Goal: Task Accomplishment & Management: Manage account settings

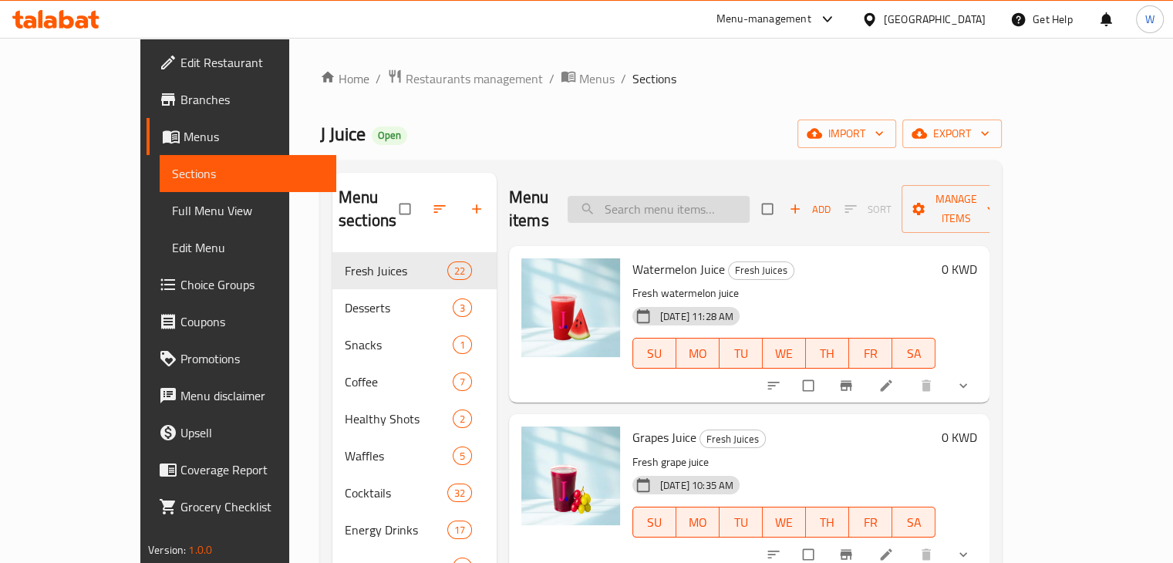
click at [654, 205] on input "search" at bounding box center [659, 209] width 182 height 27
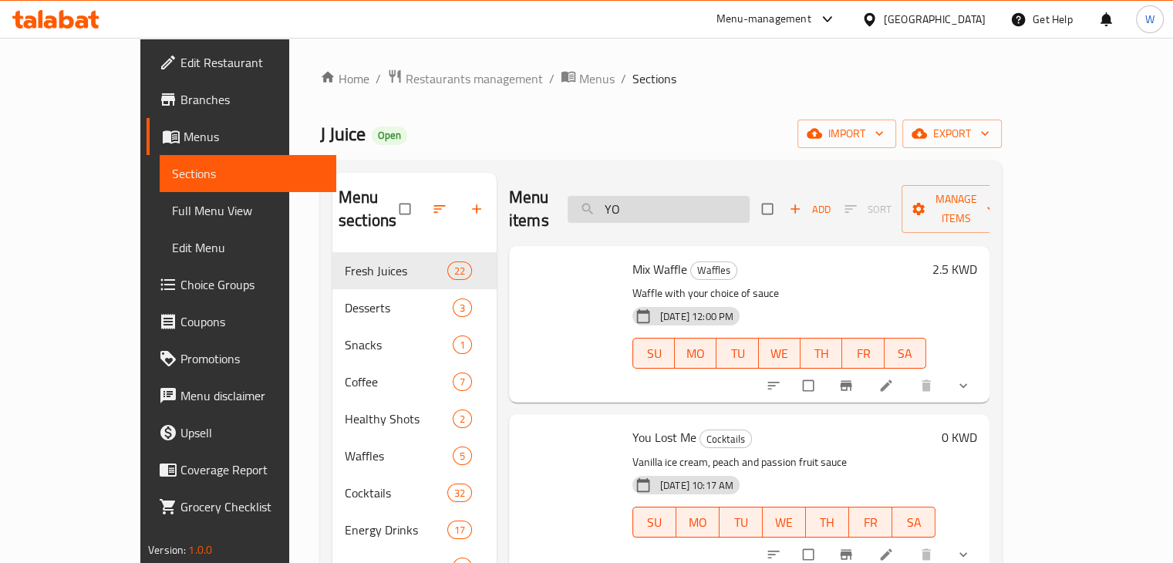
type input "Y"
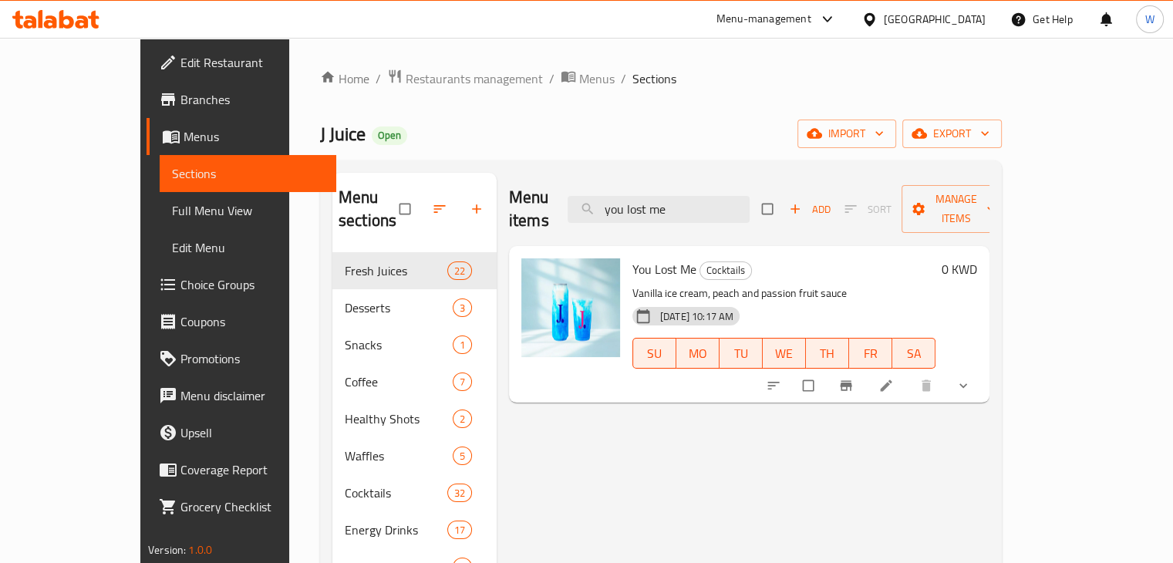
type input "you lost me"
click at [406, 75] on span "Restaurants management" at bounding box center [474, 78] width 137 height 19
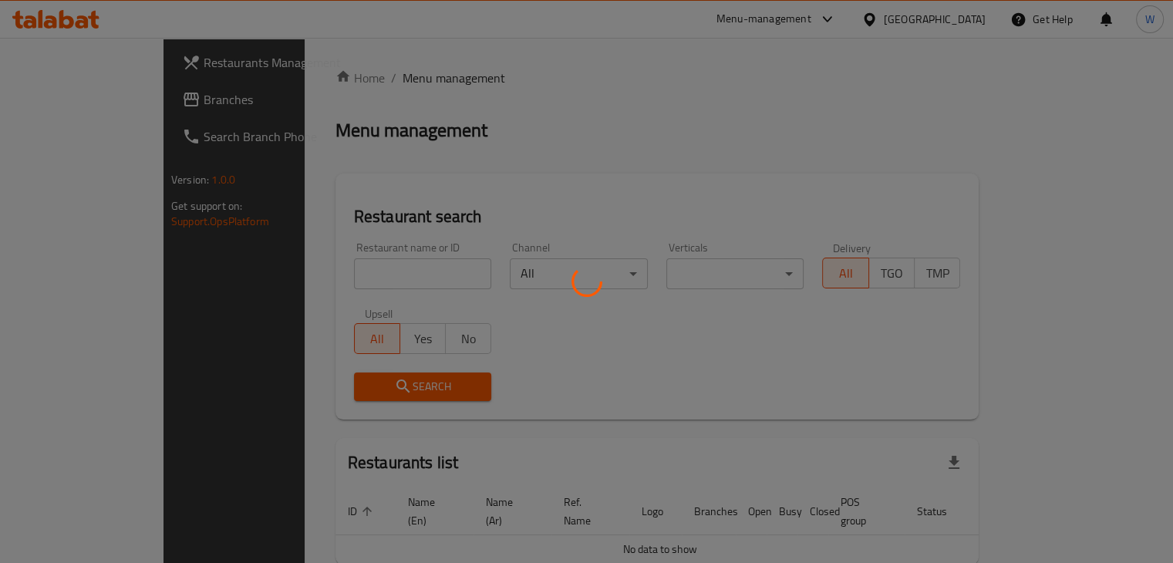
click at [351, 278] on div at bounding box center [586, 281] width 1173 height 563
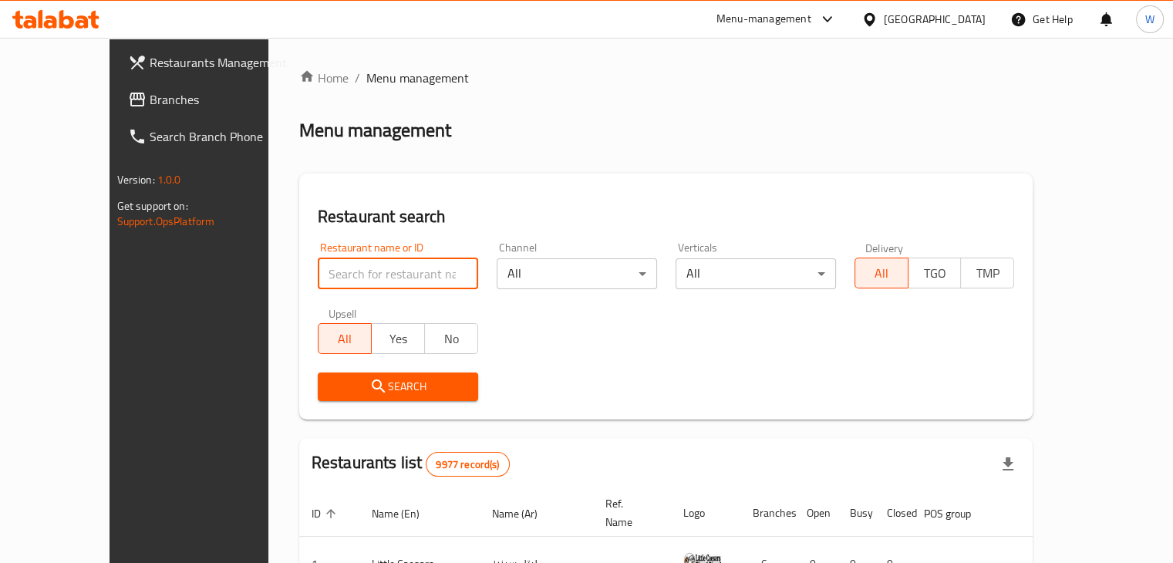
click at [356, 275] on input "search" at bounding box center [398, 273] width 160 height 31
type input "juice con"
click button "Search" at bounding box center [398, 386] width 160 height 29
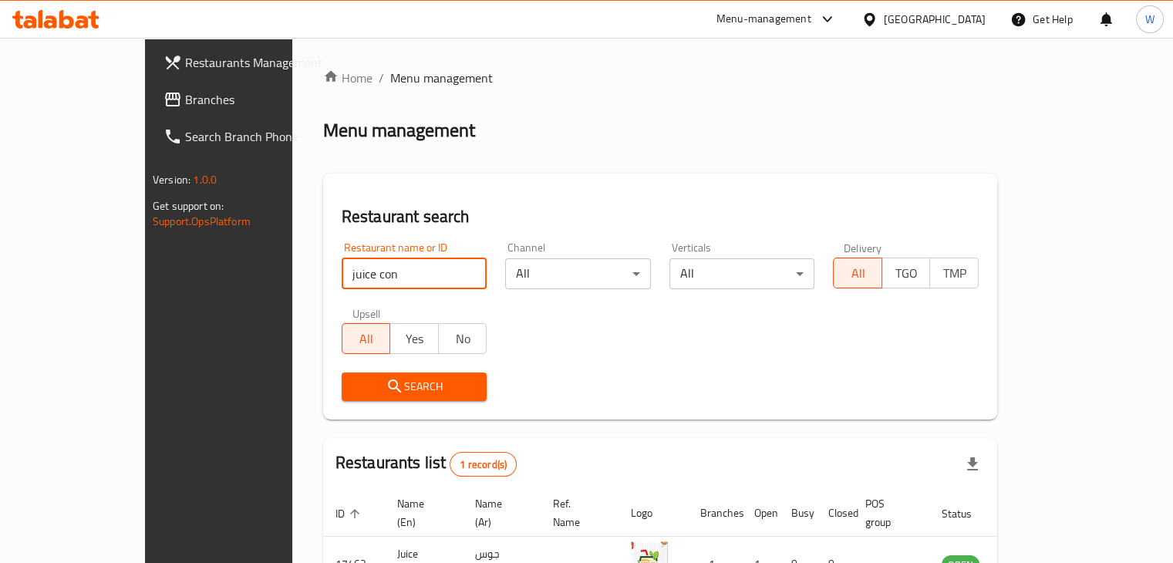
scroll to position [94, 0]
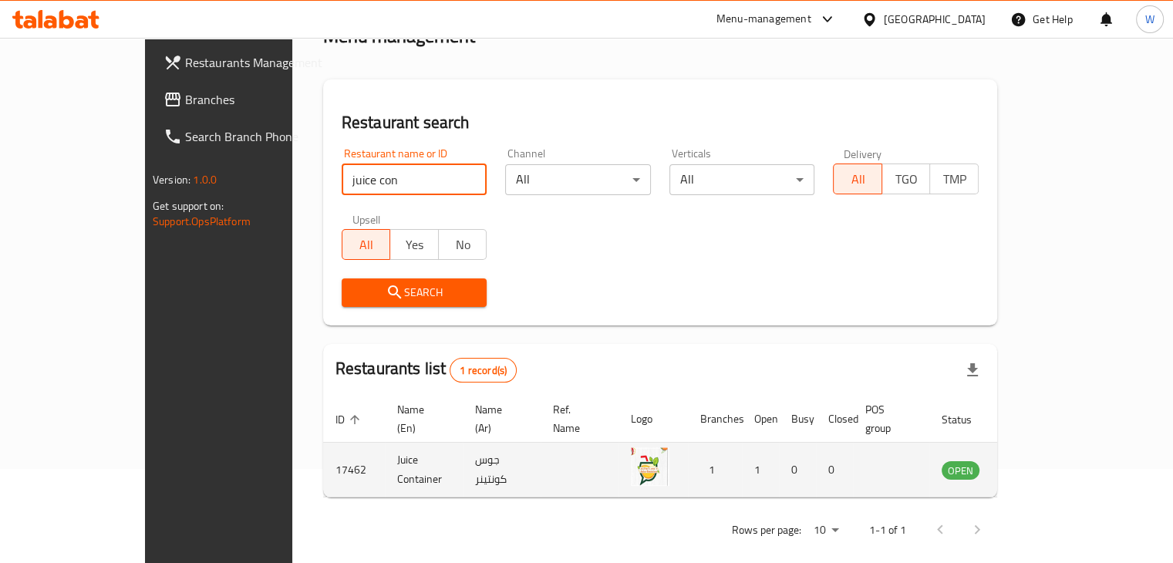
click at [1063, 466] on td "enhanced table" at bounding box center [1036, 470] width 53 height 55
click at [1041, 460] on icon "enhanced table" at bounding box center [1032, 469] width 19 height 19
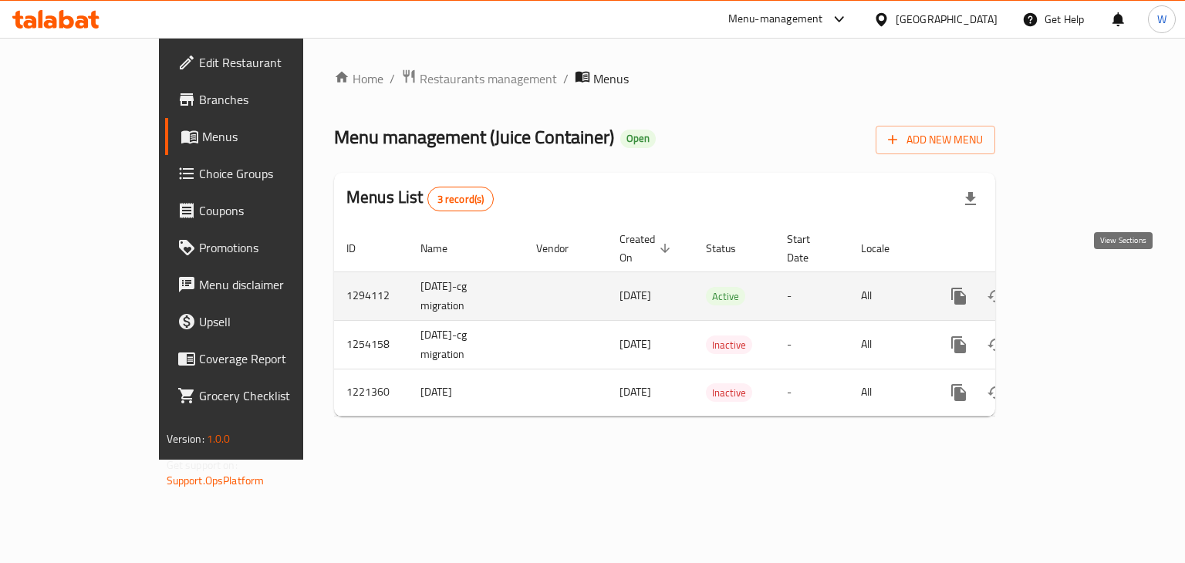
click at [1077, 289] on icon "enhanced table" at bounding box center [1070, 296] width 14 height 14
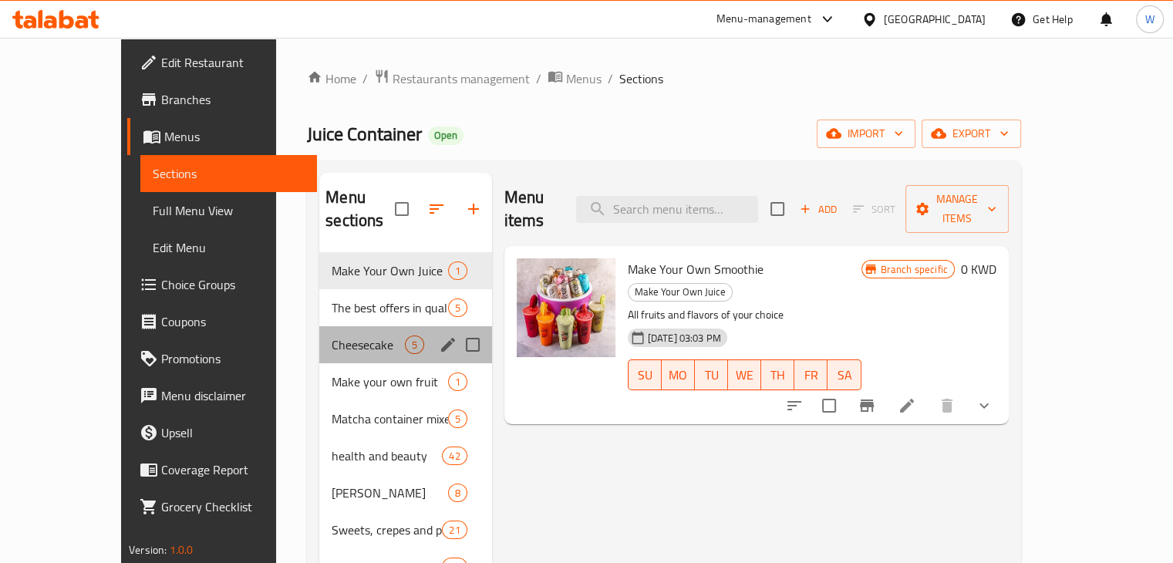
click at [325, 332] on div "Cheesecake 5" at bounding box center [405, 344] width 172 height 37
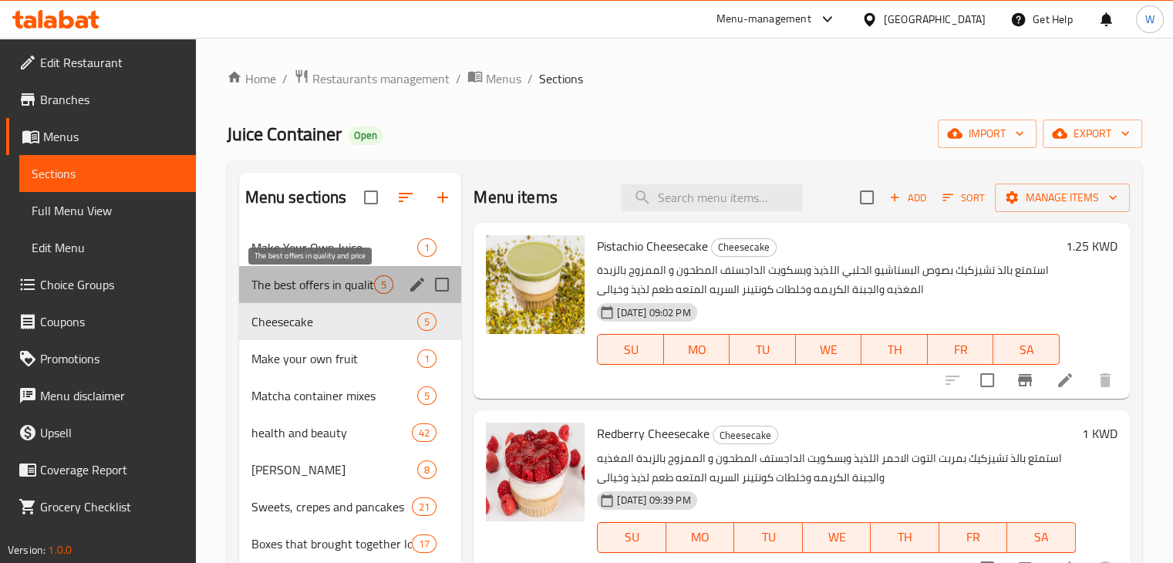
click at [329, 292] on span "The best offers in quality and price" at bounding box center [312, 284] width 123 height 19
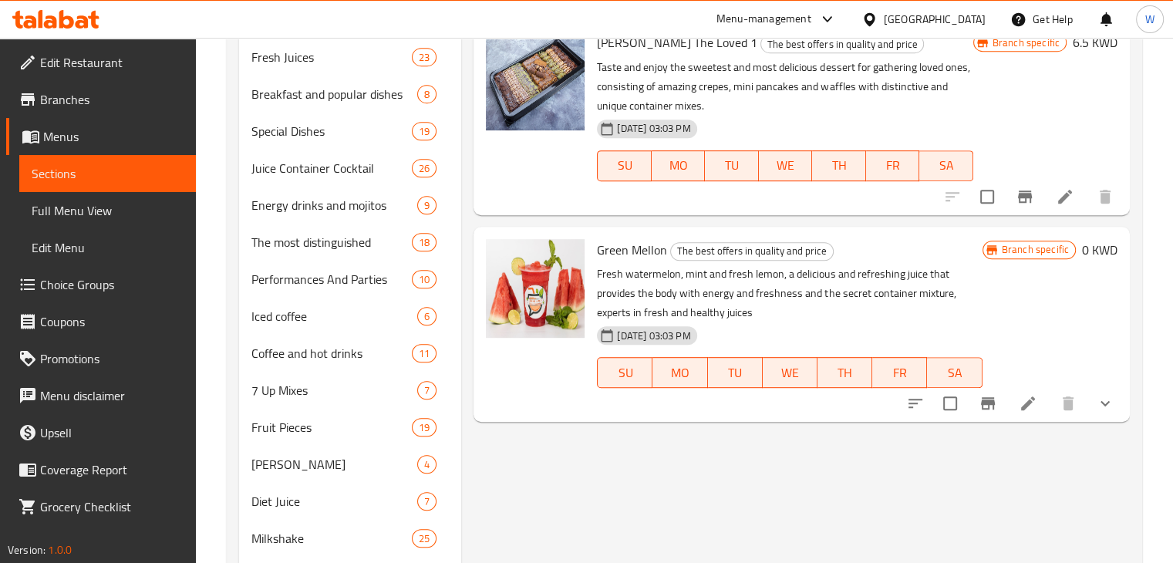
scroll to position [709, 0]
click at [1019, 402] on icon at bounding box center [1028, 402] width 19 height 19
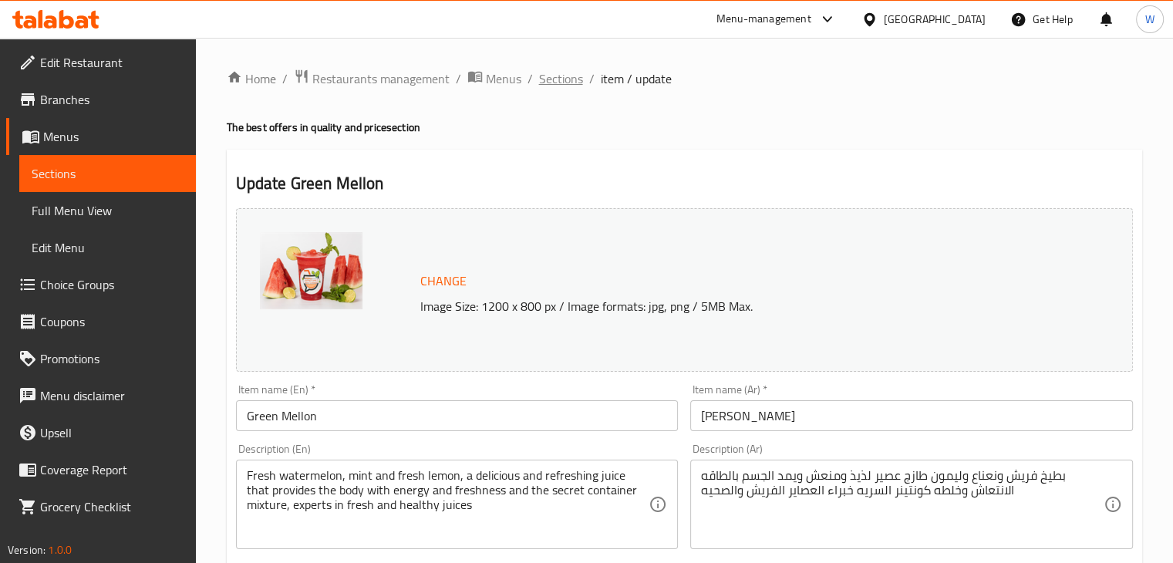
click at [571, 82] on span "Sections" at bounding box center [561, 78] width 44 height 19
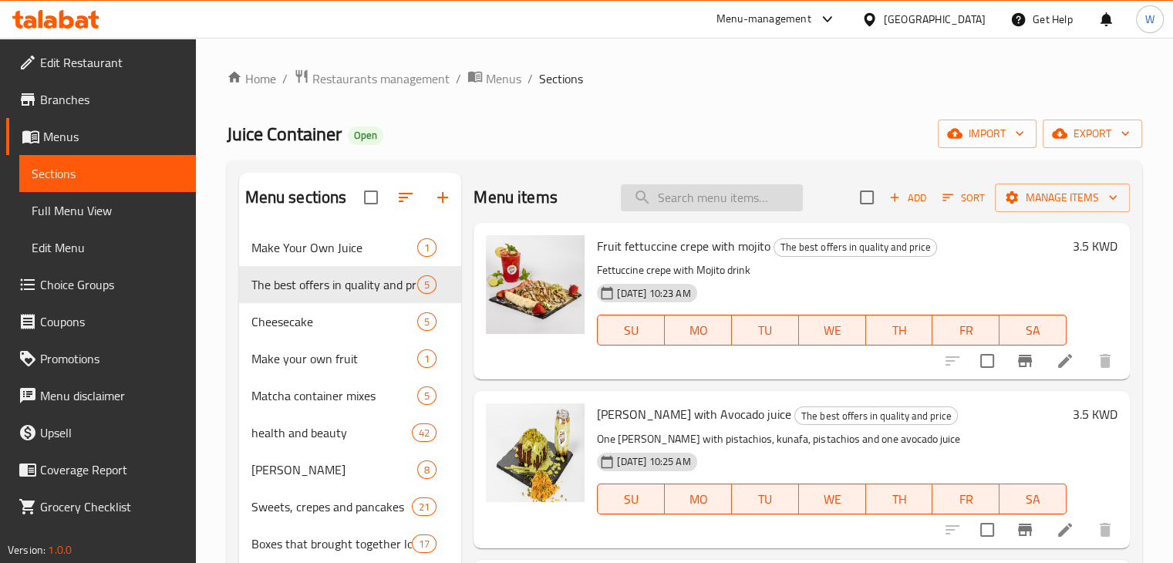
click at [723, 195] on input "search" at bounding box center [712, 197] width 182 height 27
paste input "Mini Juice Box"
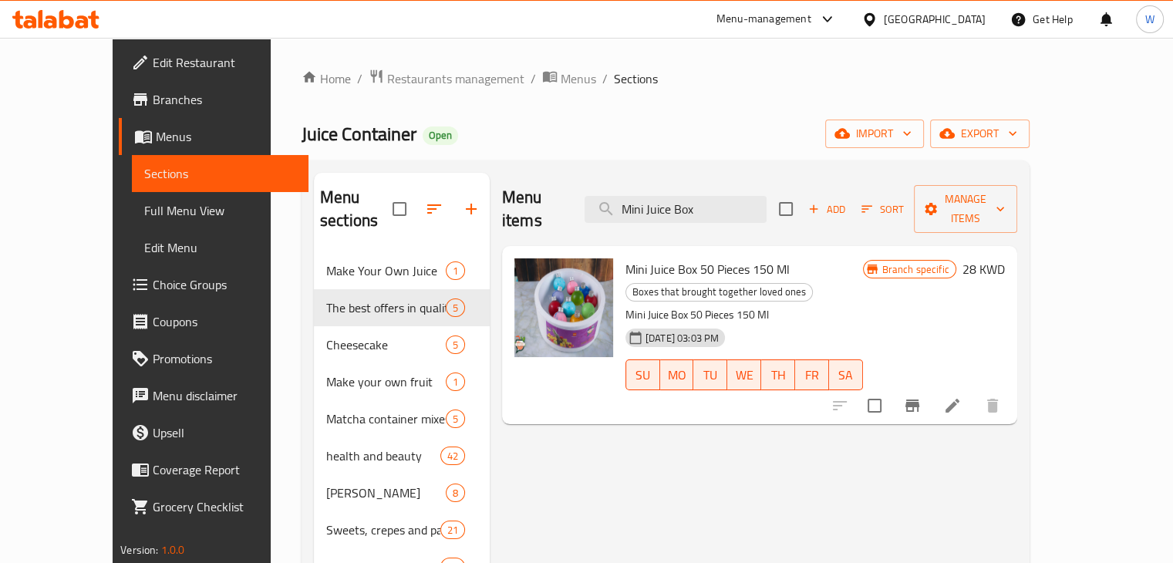
type input "Mini Juice Box"
click at [462, 200] on icon "button" at bounding box center [471, 209] width 19 height 19
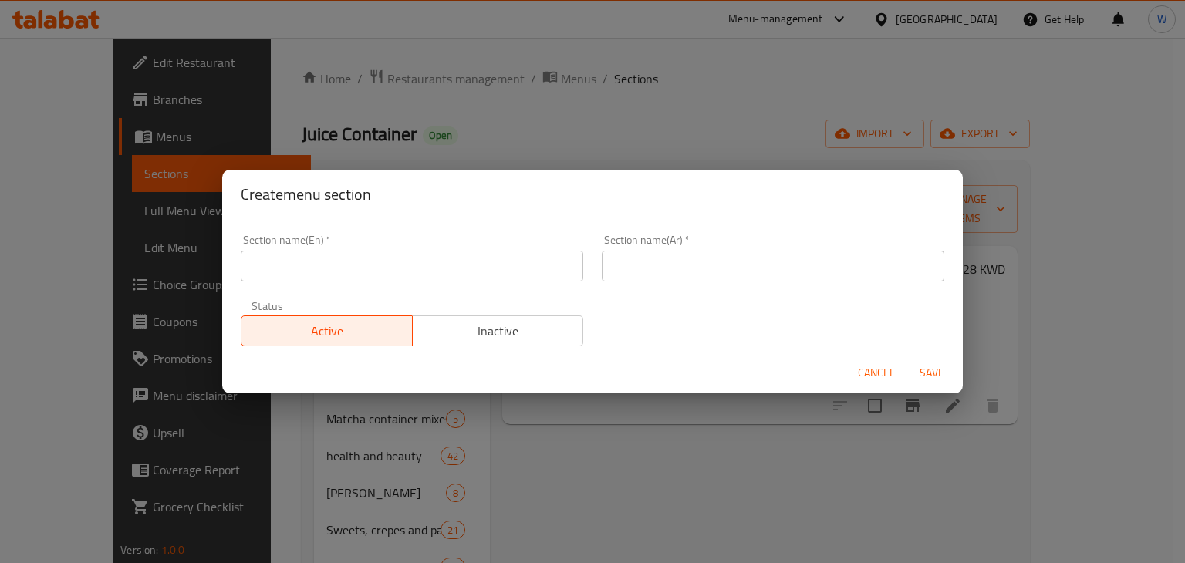
click at [432, 266] on input "text" at bounding box center [412, 266] width 342 height 31
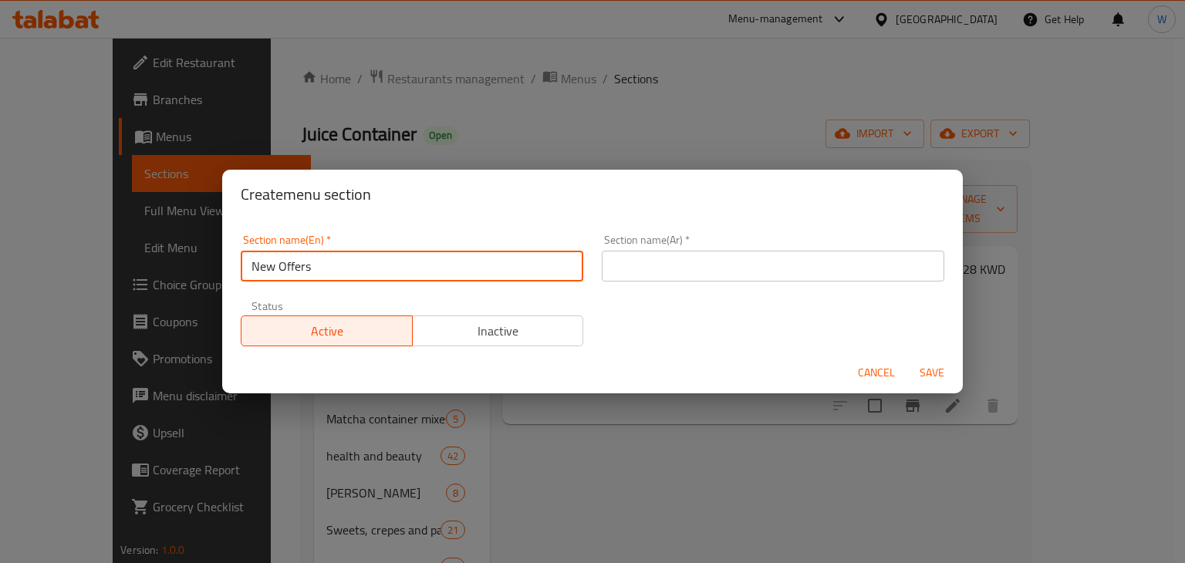
click at [448, 265] on input "New Offers" at bounding box center [412, 266] width 342 height 31
type input "New Offers"
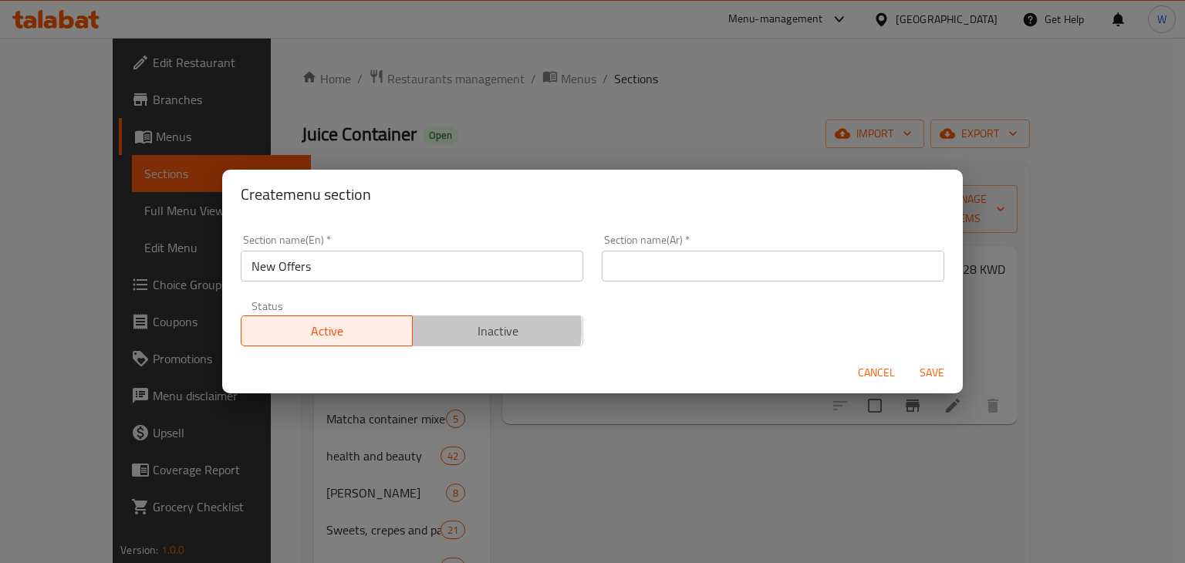
click at [450, 329] on span "Inactive" at bounding box center [498, 331] width 159 height 22
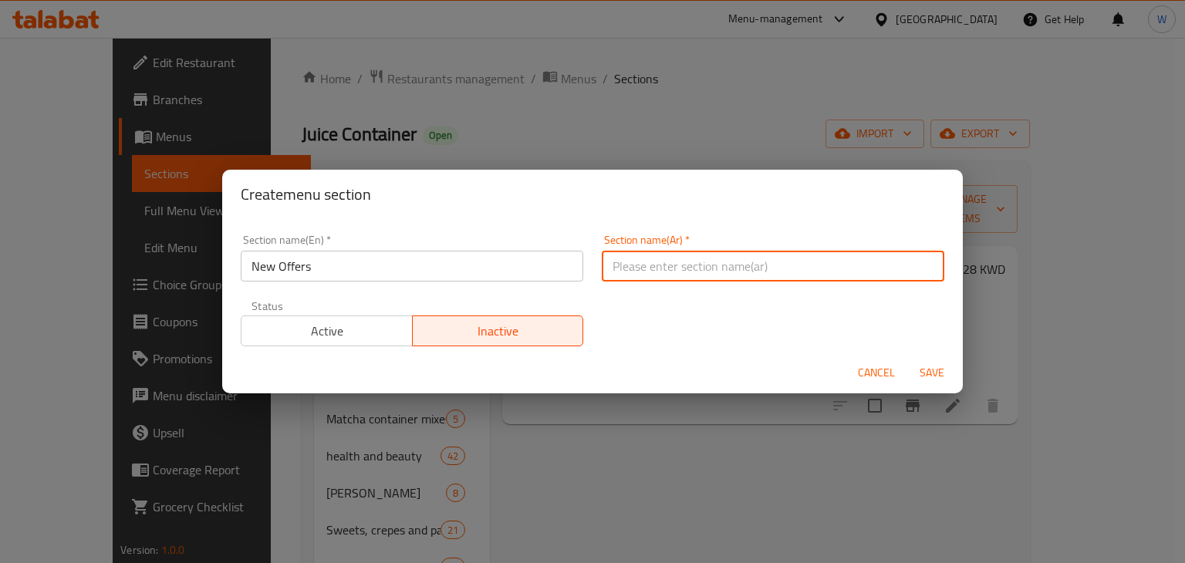
click at [742, 257] on input "text" at bounding box center [773, 266] width 342 height 31
paste input "عروض جديدة"
type input "عروض جديدة"
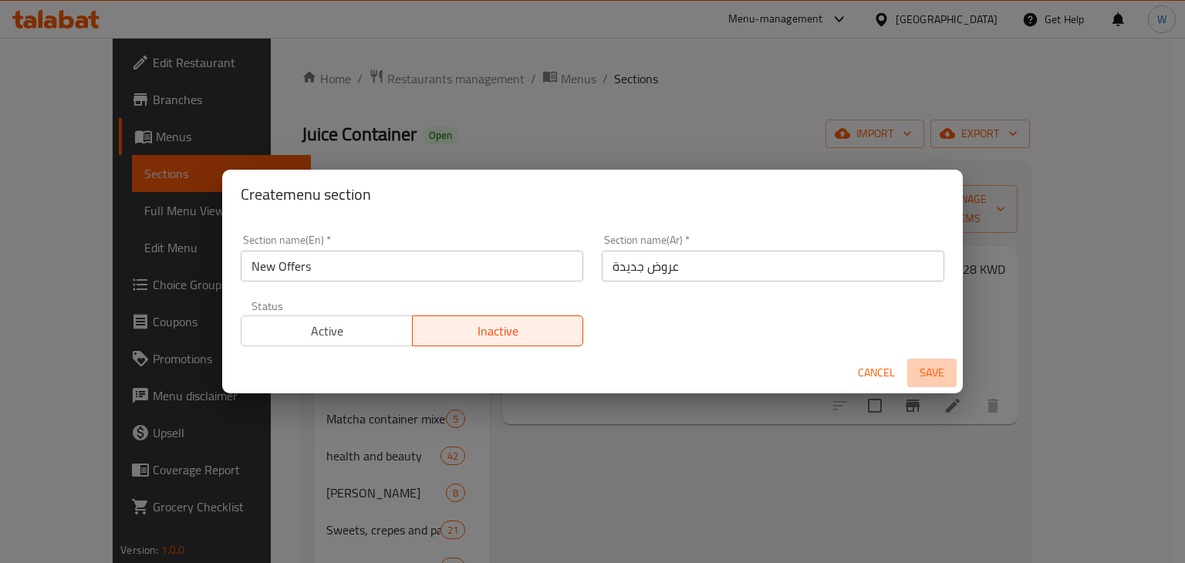
click at [928, 375] on span "Save" at bounding box center [931, 372] width 37 height 19
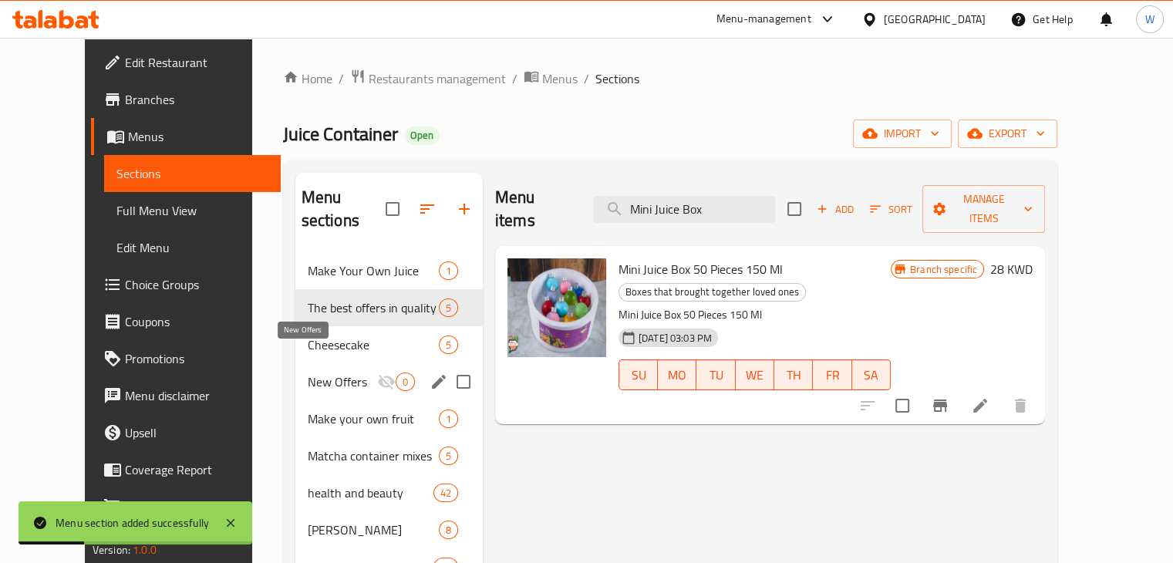
click at [308, 372] on span "New Offers" at bounding box center [342, 381] width 69 height 19
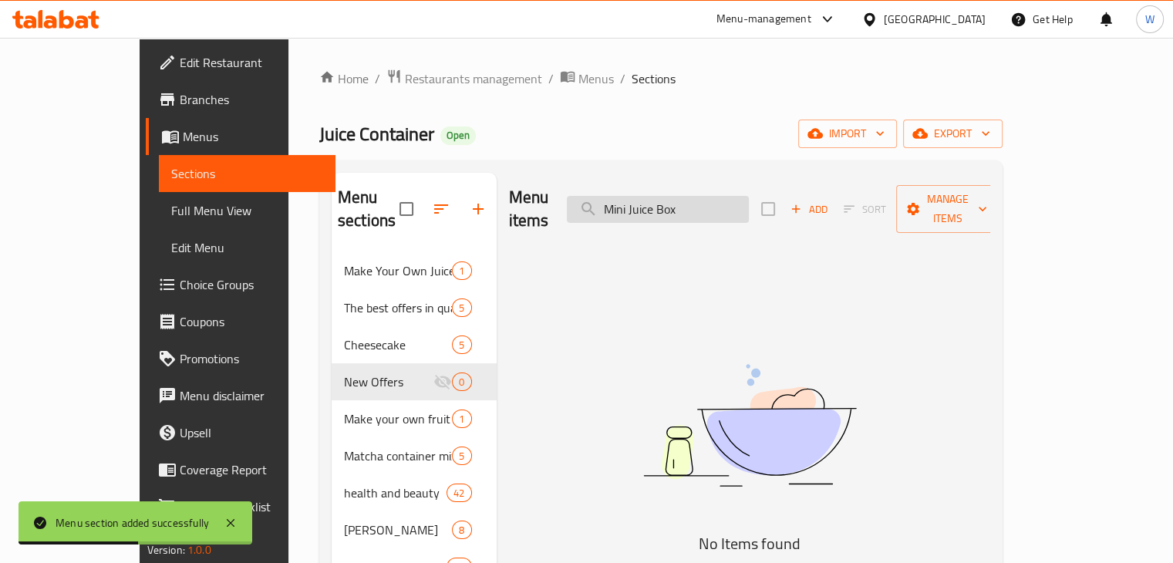
click at [749, 203] on input "Mini Juice Box" at bounding box center [658, 209] width 182 height 27
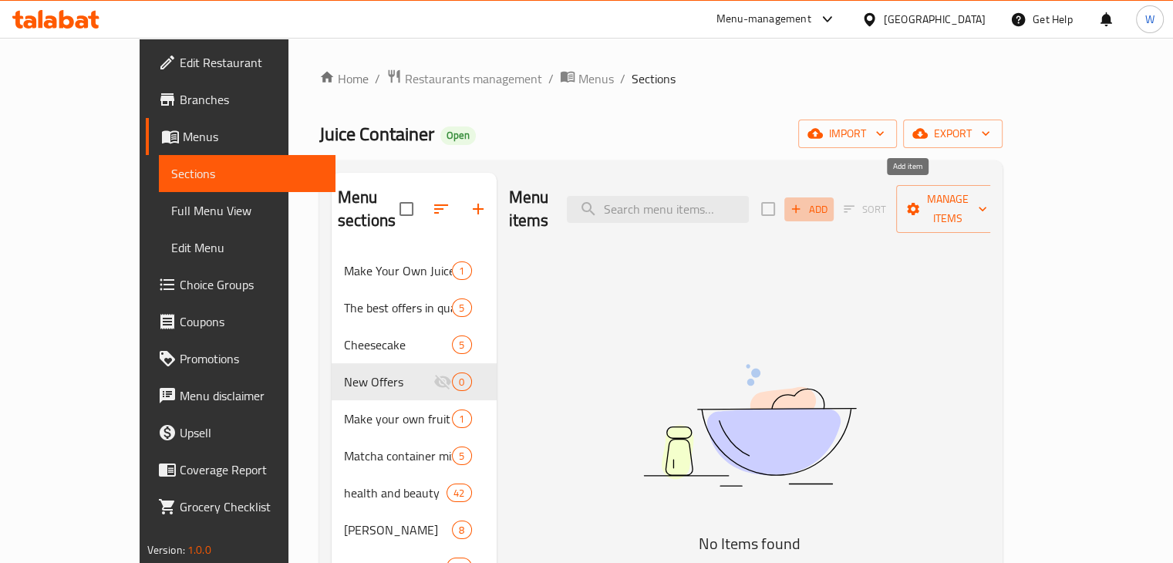
click at [830, 201] on span "Add" at bounding box center [809, 210] width 42 height 18
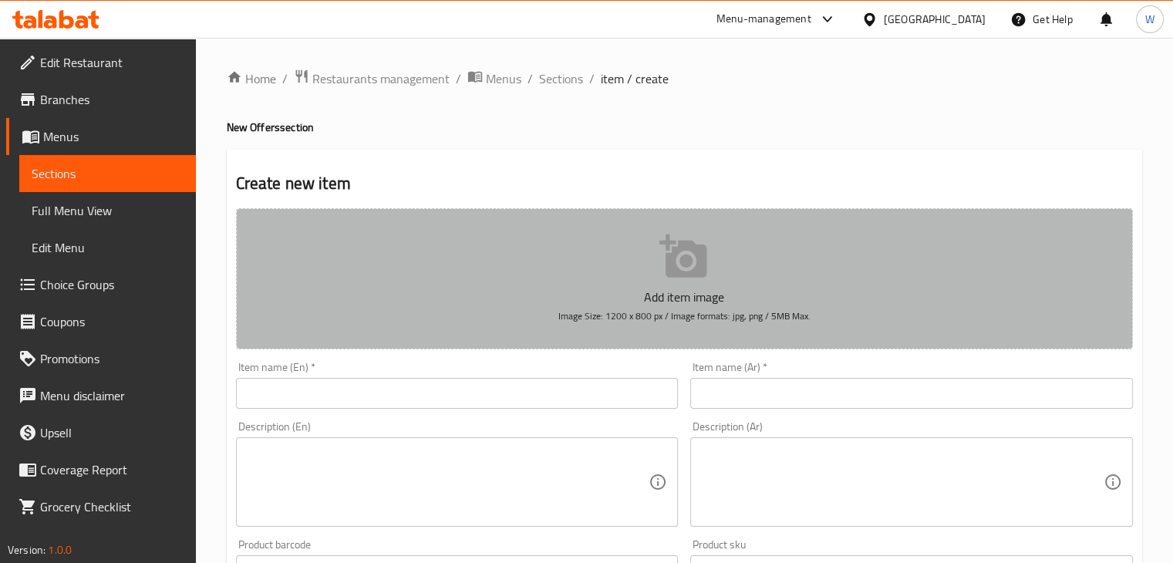
click at [654, 262] on button "Add item image Image Size: 1200 x 800 px / Image formats: jpg, png / 5MB Max." at bounding box center [684, 278] width 897 height 141
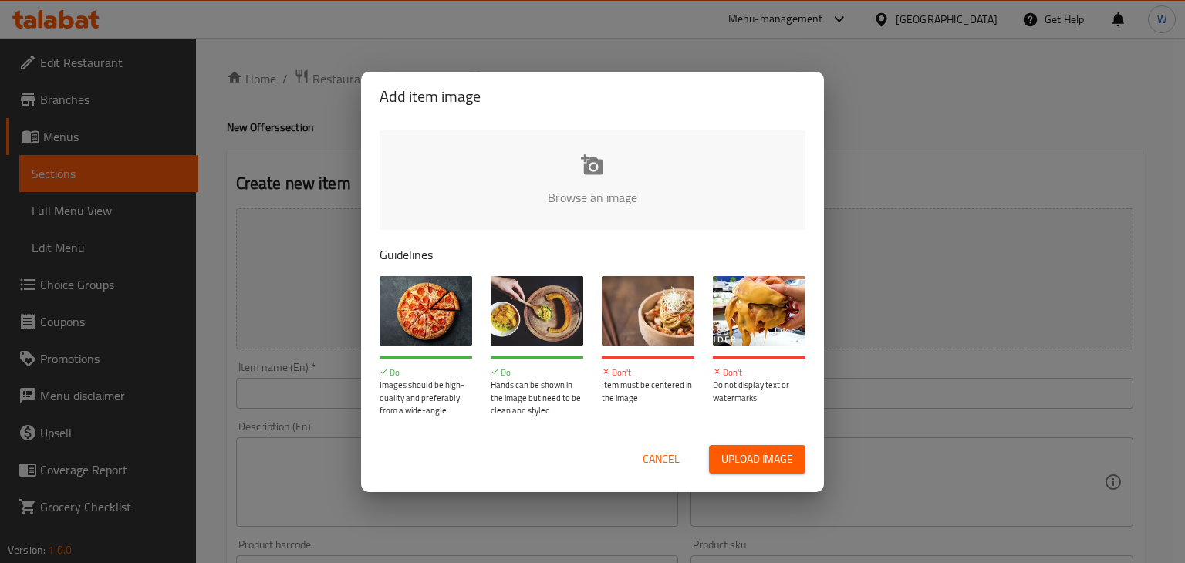
click at [595, 188] on input "file" at bounding box center [1113, 202] width 1468 height 144
type input "C:\fakepath\WhatsApp Image 2025-10-12 at 2.20.02 PM.jpeg"
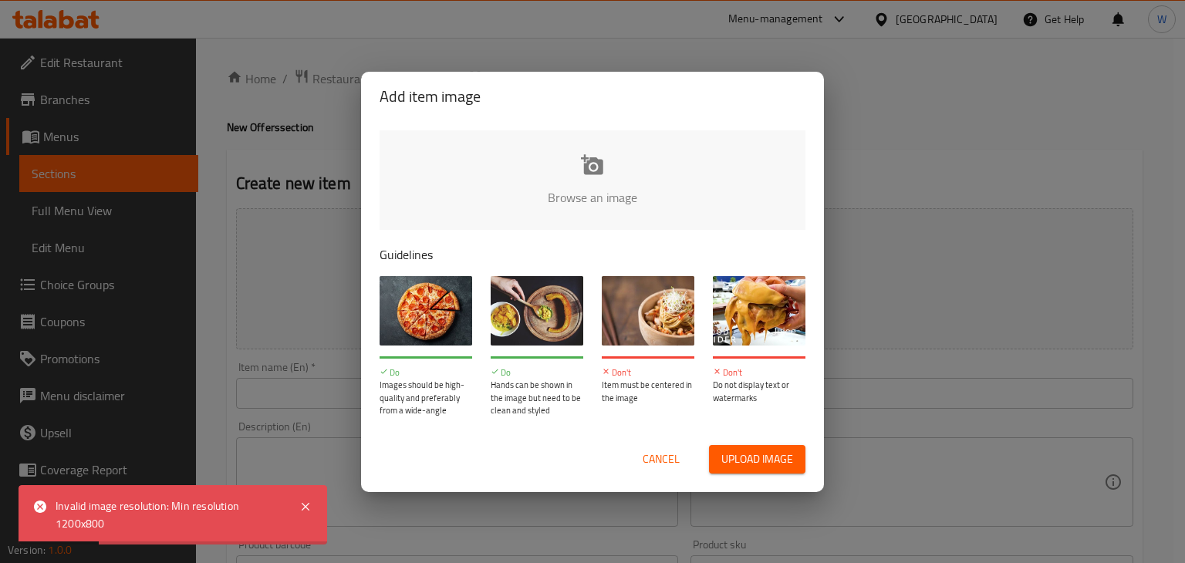
click at [662, 460] on span "Cancel" at bounding box center [660, 459] width 37 height 19
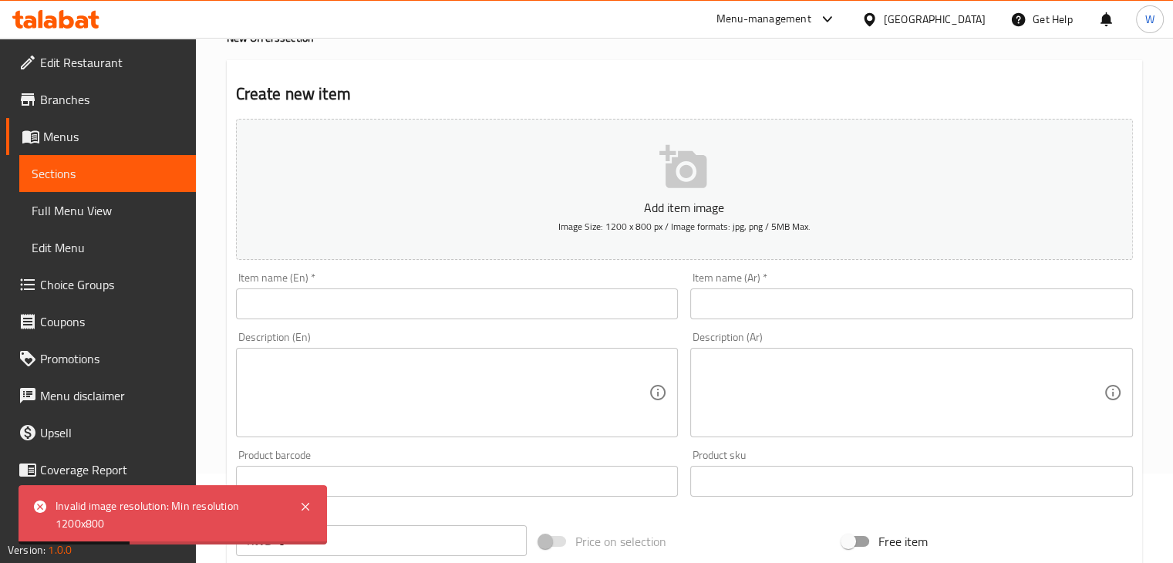
scroll to position [154, 0]
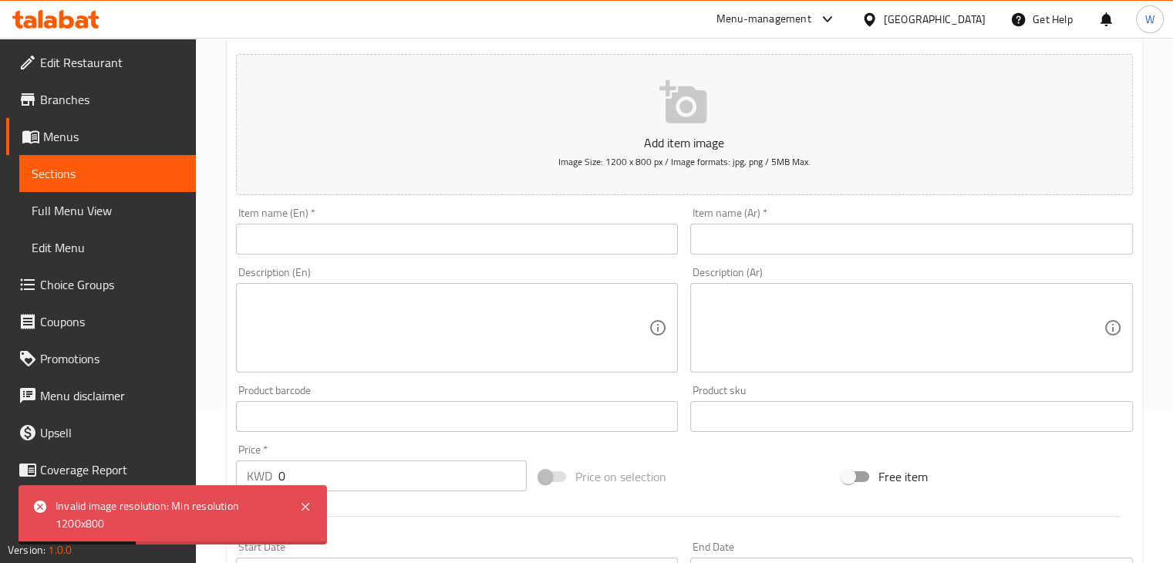
click at [349, 245] on input "text" at bounding box center [457, 239] width 443 height 31
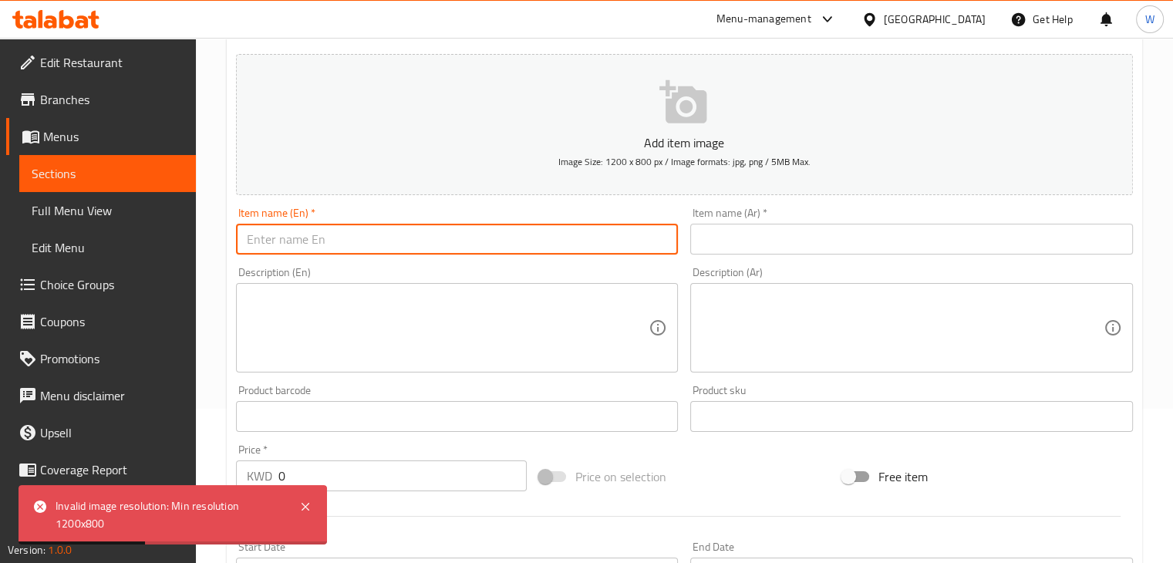
paste input "Mini Juice Box"
type input "Mini Juice Box"
click at [750, 238] on input "text" at bounding box center [911, 239] width 443 height 31
paste input "علبة عصير ميني"
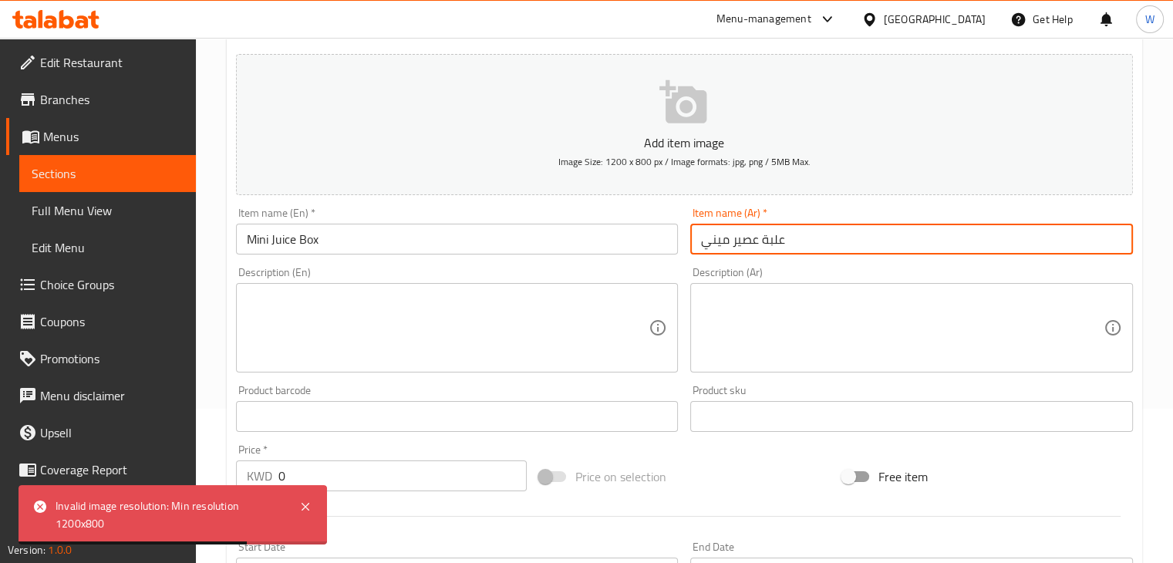
type input "علبة عصير ميني"
click at [479, 322] on textarea at bounding box center [448, 328] width 403 height 73
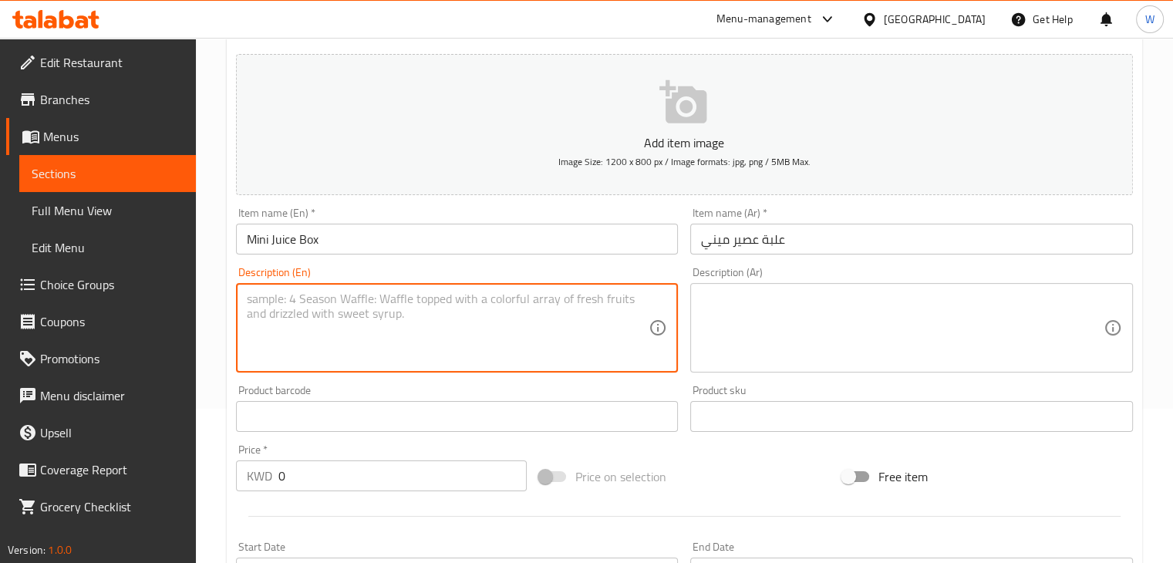
paste textarea "15 pieces"
click at [350, 305] on textarea "15 pieces of mini mojitos" at bounding box center [448, 328] width 403 height 73
type textarea "15 pieces of mini mojitos"
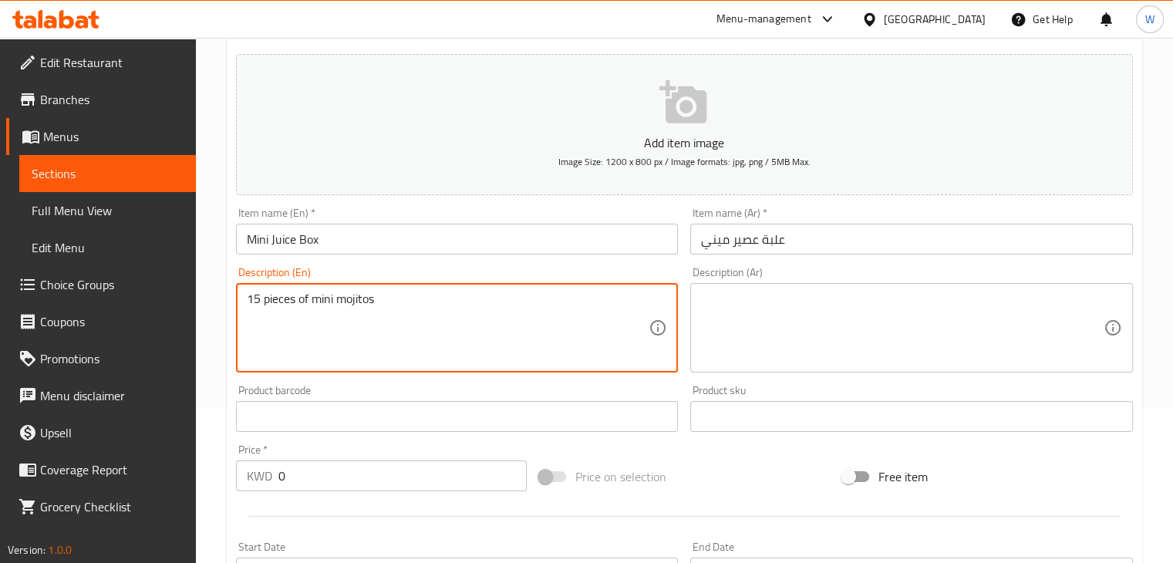
click at [759, 318] on textarea at bounding box center [902, 328] width 403 height 73
paste textarea "15 قطعة من الموهيتو الصغير"
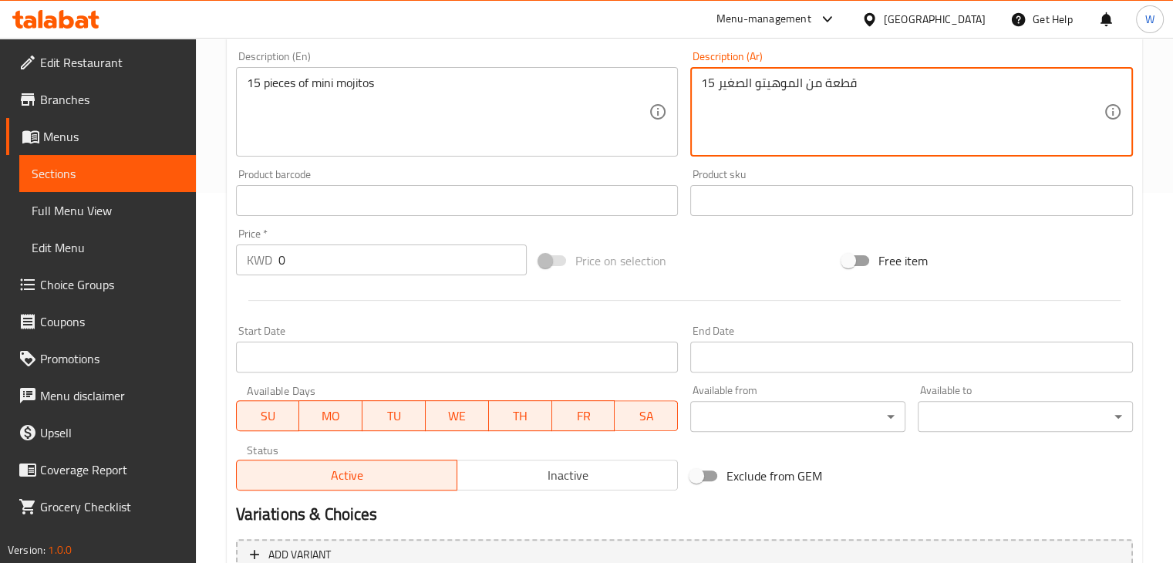
scroll to position [375, 0]
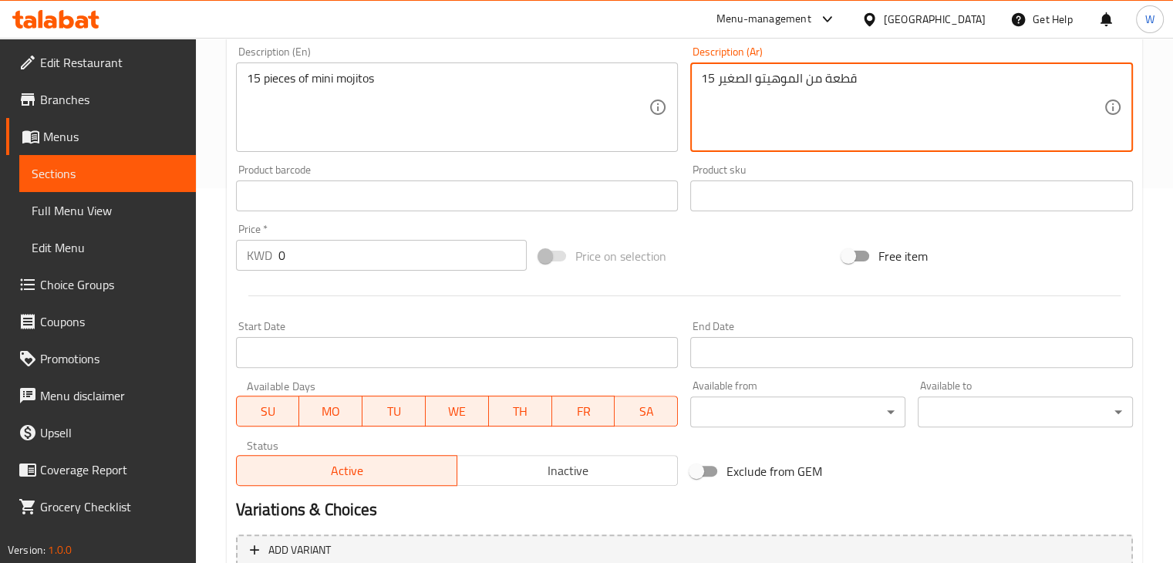
type textarea "15 قطعة من الموهيتو الصغير"
click at [355, 251] on input "0" at bounding box center [402, 255] width 248 height 31
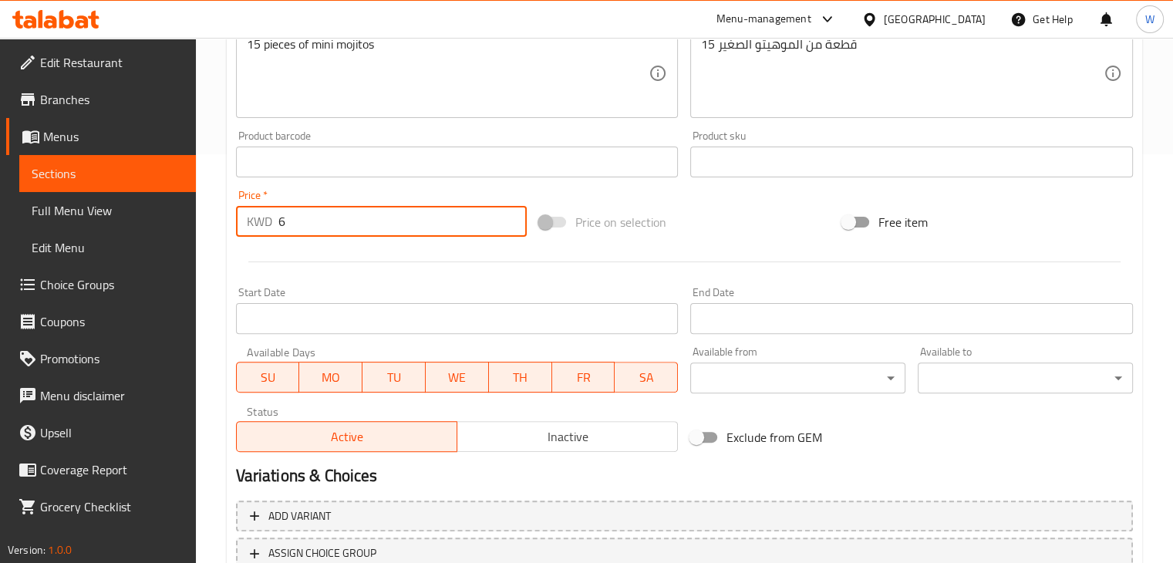
scroll to position [527, 0]
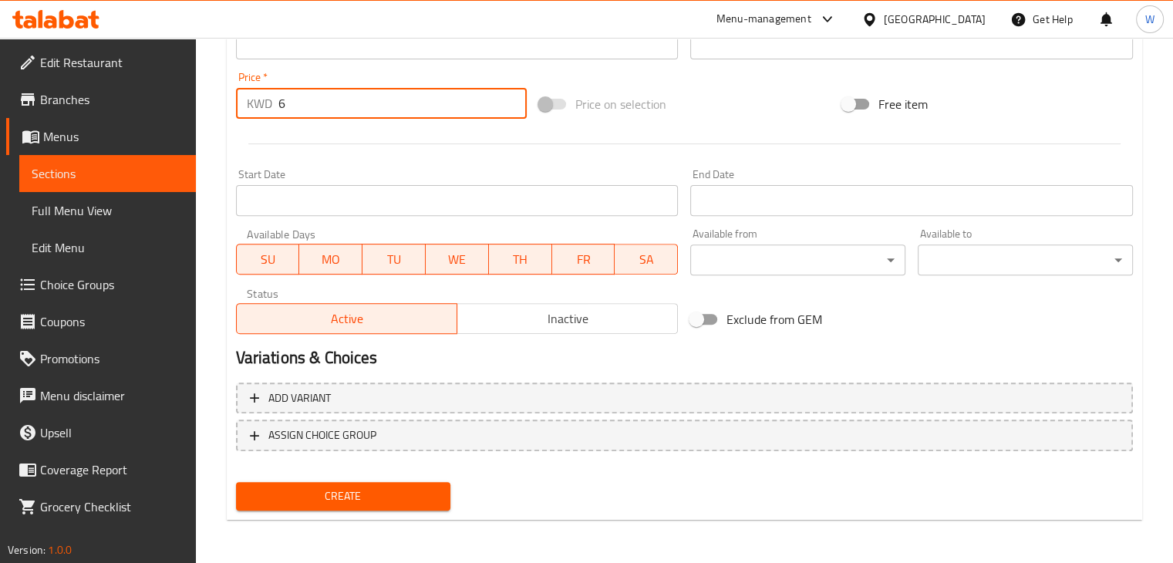
type input "6"
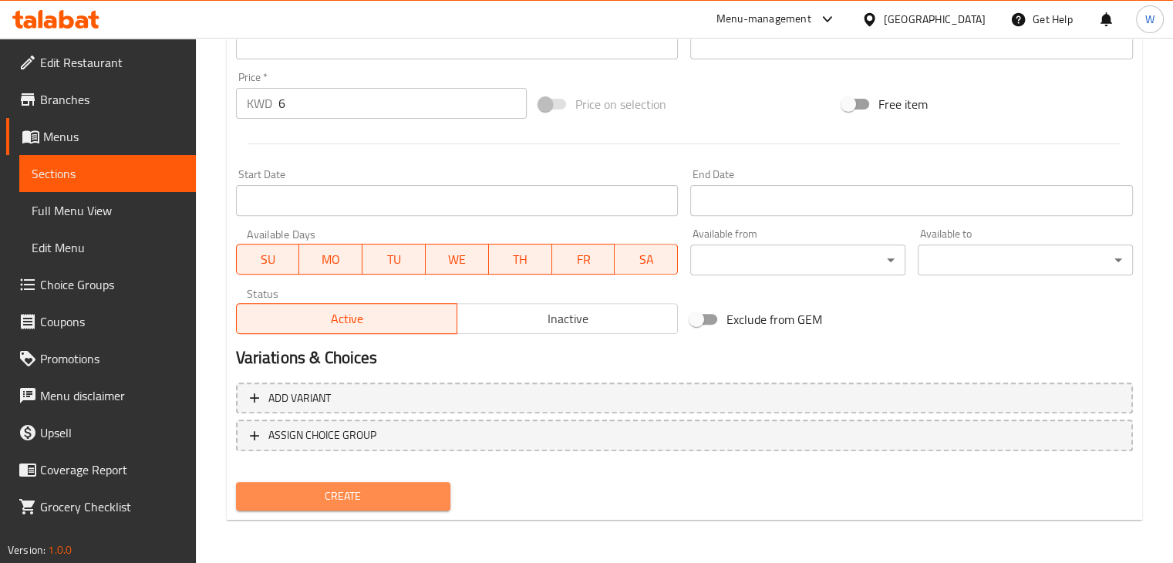
click at [355, 492] on span "Create" at bounding box center [343, 496] width 190 height 19
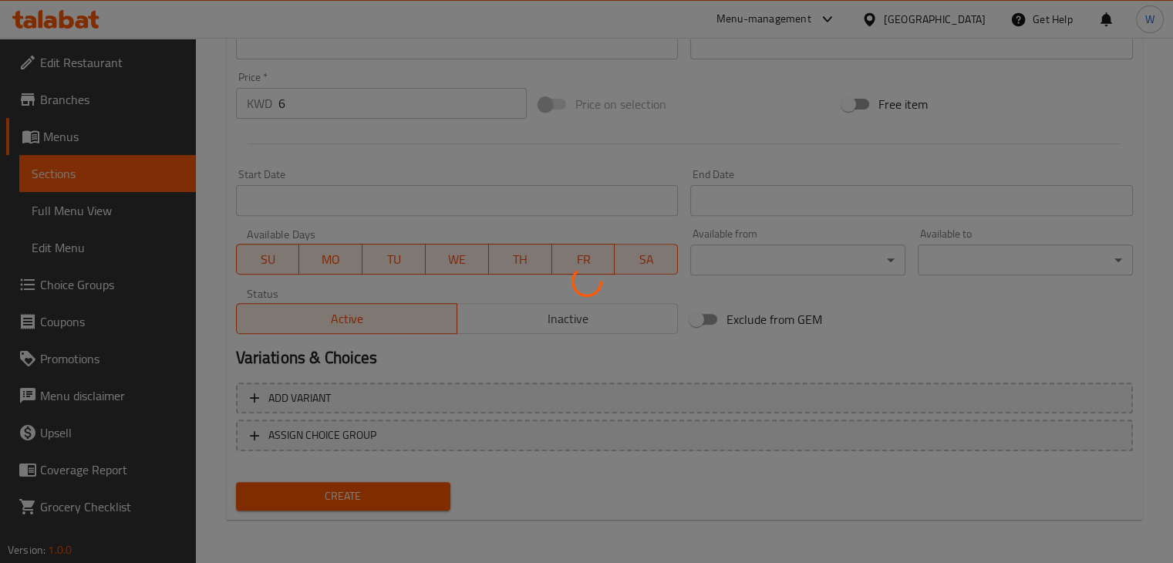
type input "0"
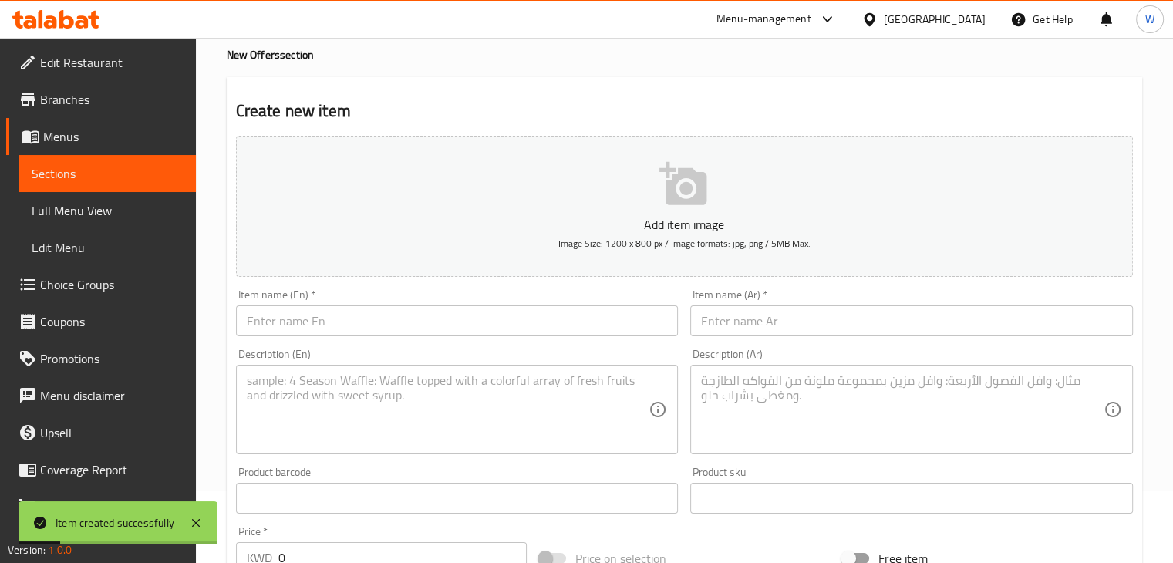
scroll to position [0, 0]
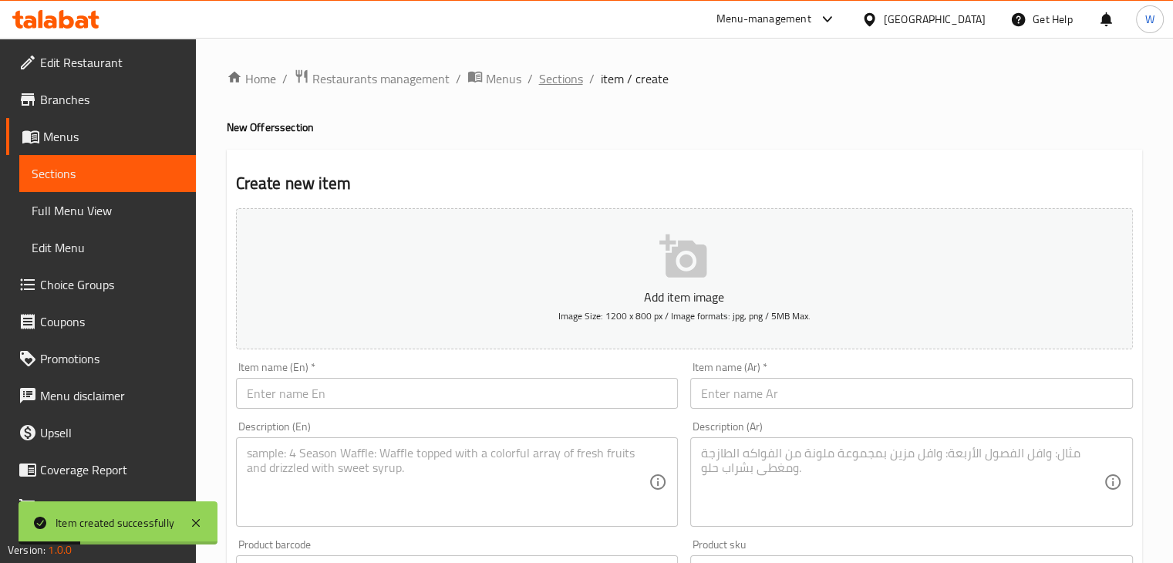
click at [563, 79] on span "Sections" at bounding box center [561, 78] width 44 height 19
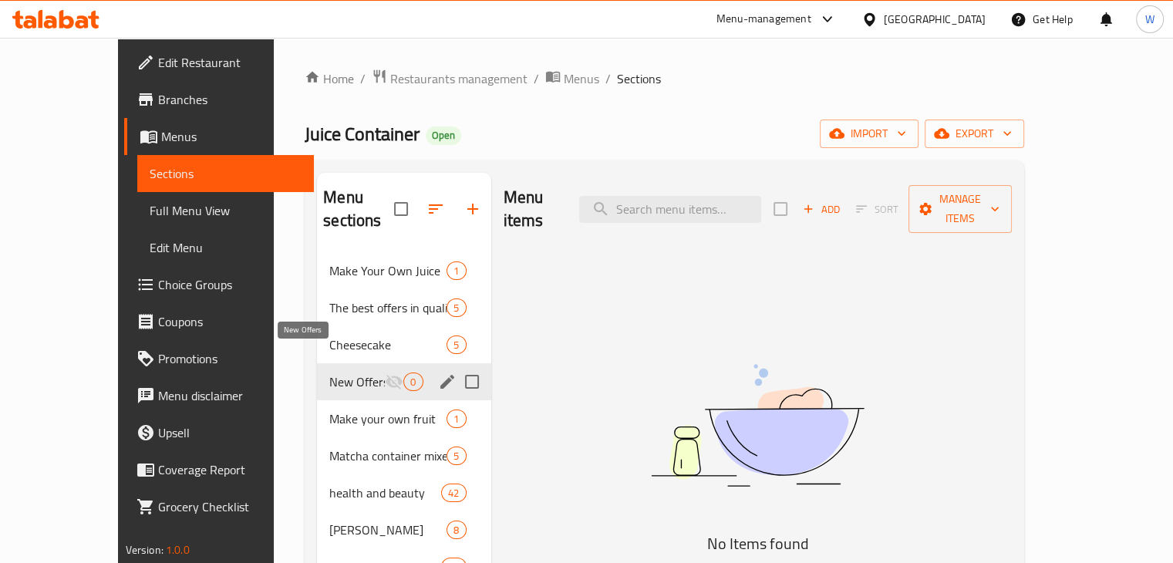
click at [329, 372] on span "New Offers" at bounding box center [357, 381] width 56 height 19
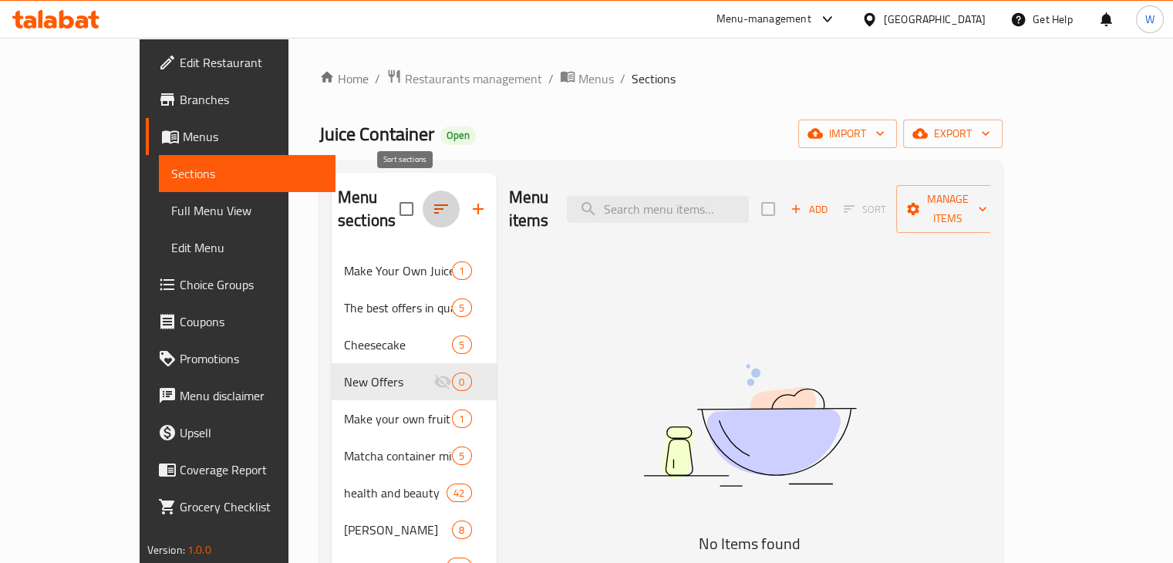
click at [432, 200] on icon "button" at bounding box center [441, 209] width 19 height 19
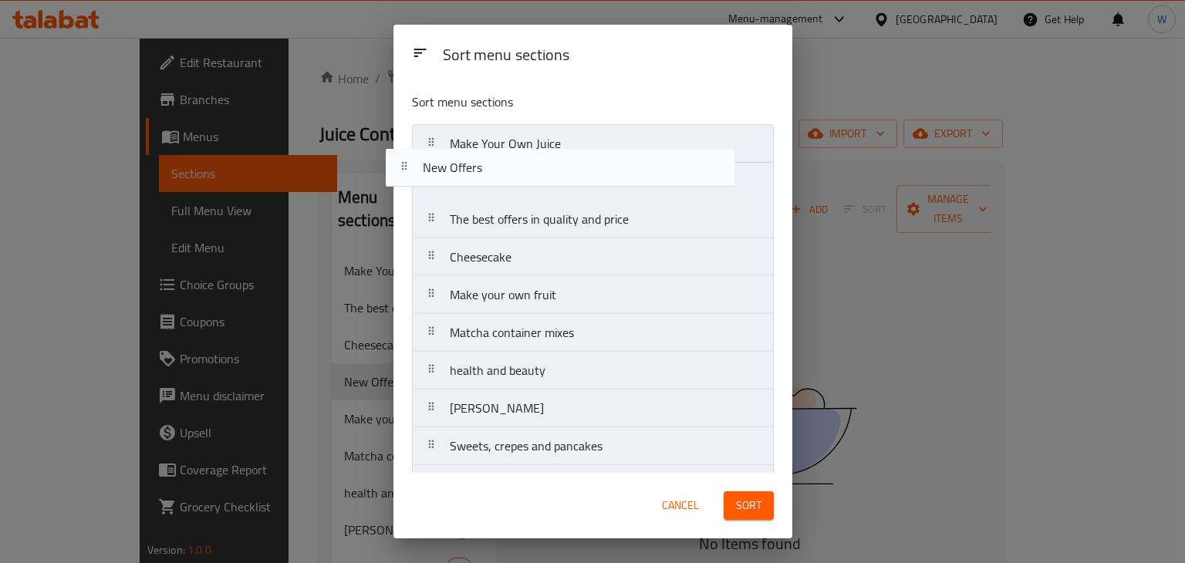
drag, startPoint x: 517, startPoint y: 257, endPoint x: 487, endPoint y: 165, distance: 96.6
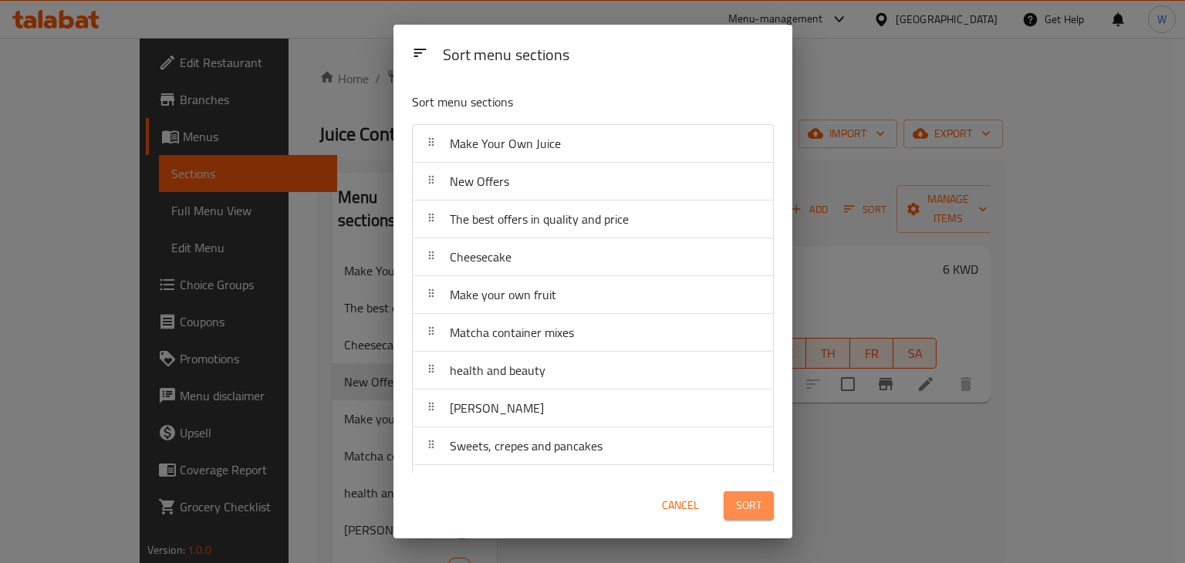
click at [739, 500] on span "Sort" at bounding box center [748, 505] width 25 height 19
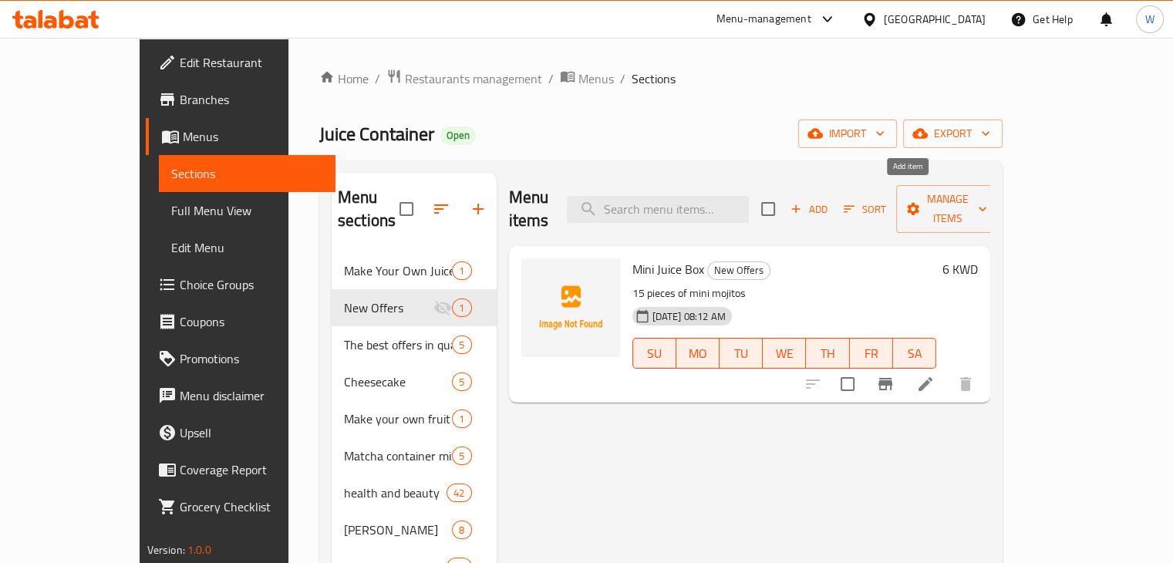
click at [830, 201] on span "Add" at bounding box center [809, 210] width 42 height 18
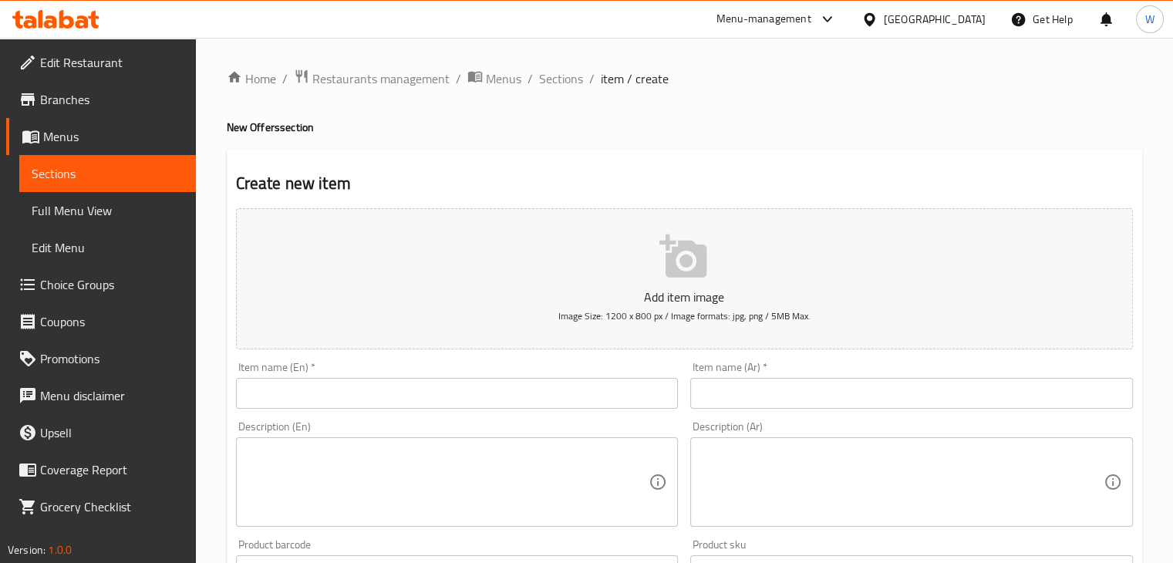
click at [400, 381] on input "text" at bounding box center [457, 393] width 443 height 31
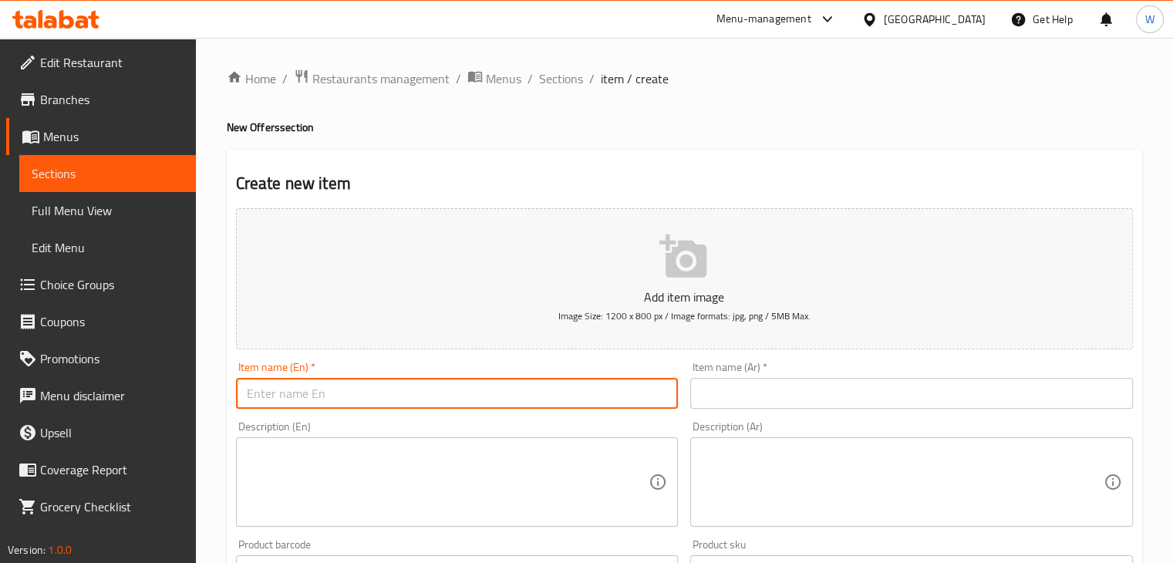
paste input "Medium Mojito Box"
type input "Medium Mojito Box"
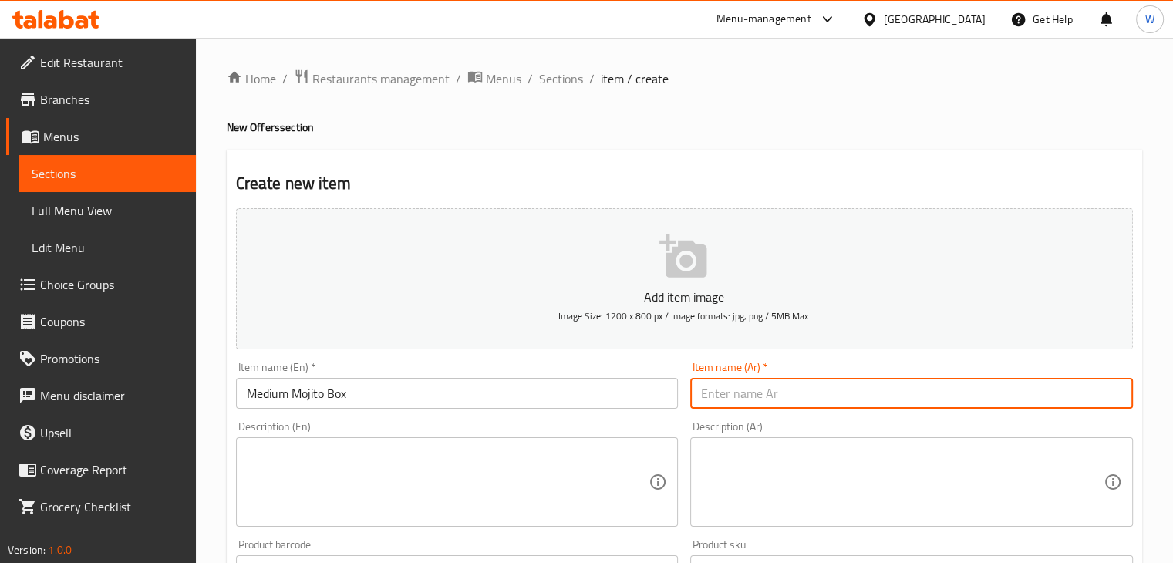
click at [739, 386] on input "text" at bounding box center [911, 393] width 443 height 31
paste input "صندوق موخيتو متوسط"
type input "صندوق موخيتو متوسط"
click at [438, 463] on textarea at bounding box center [448, 482] width 403 height 73
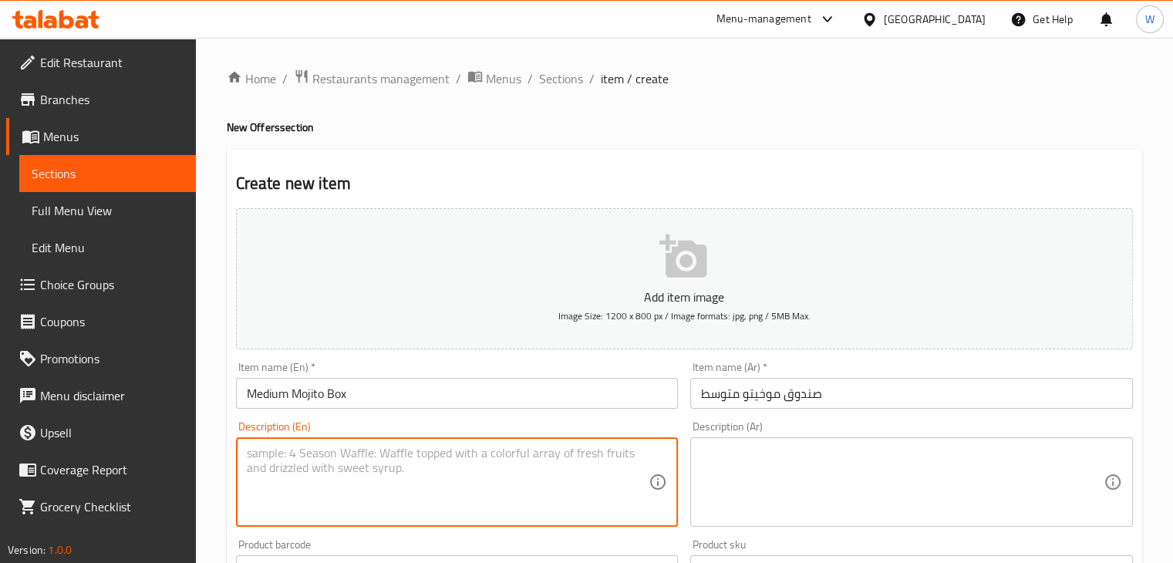
paste textarea "20 pieces"
click at [382, 459] on textarea "20 pieces of mini mojitos" at bounding box center [448, 482] width 403 height 73
type textarea "20 pieces of mini mojitos"
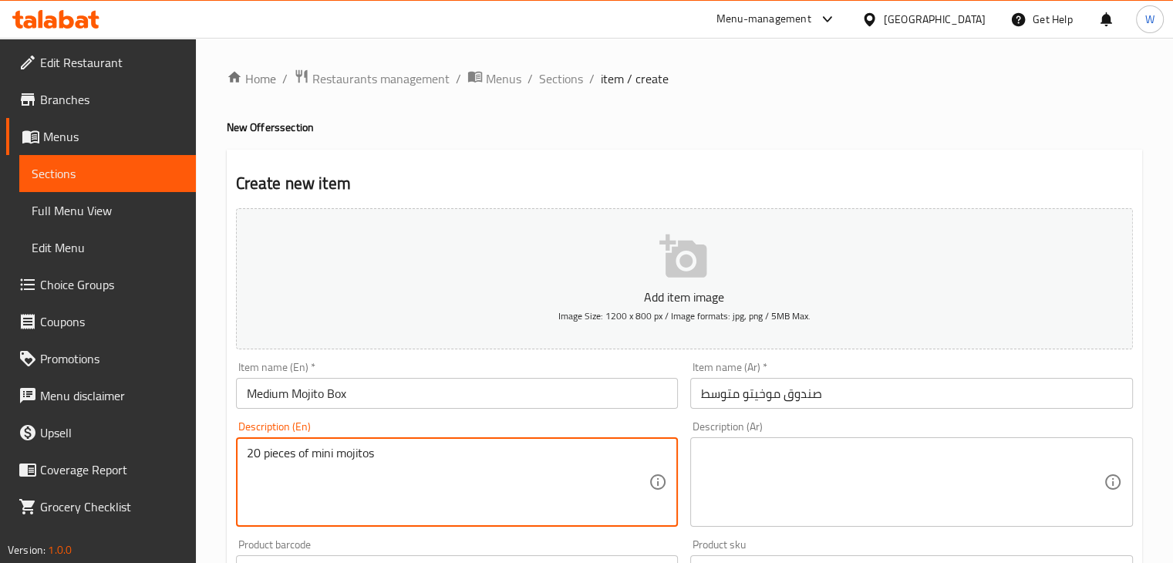
click at [750, 457] on textarea at bounding box center [902, 482] width 403 height 73
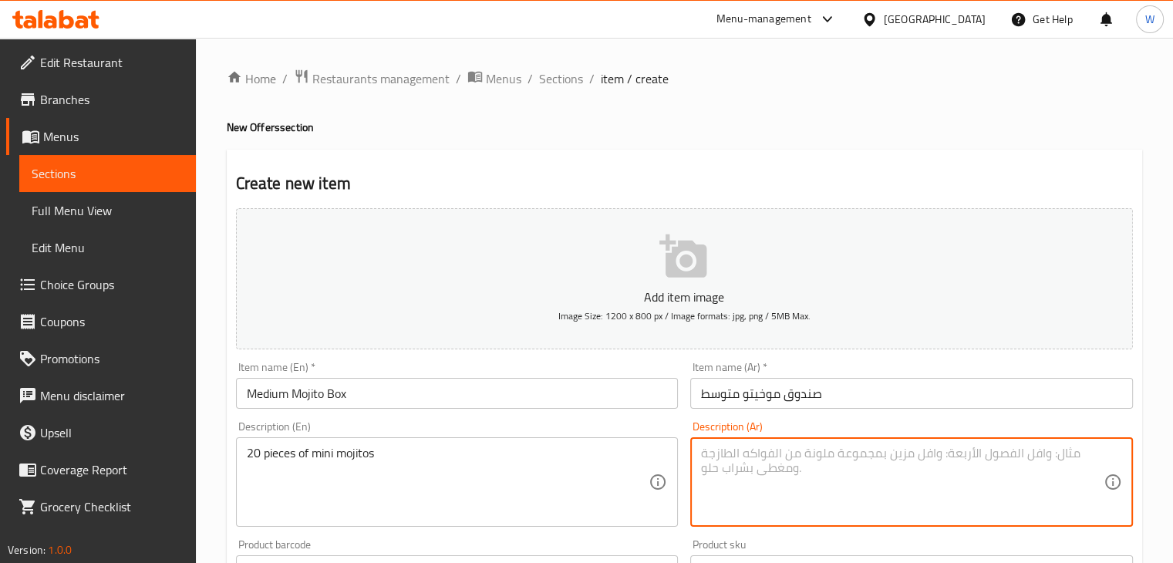
paste textarea "20 قطعة من الموهيتو الصغير"
type textarea "20 قطعة من الموهيتو الصغير"
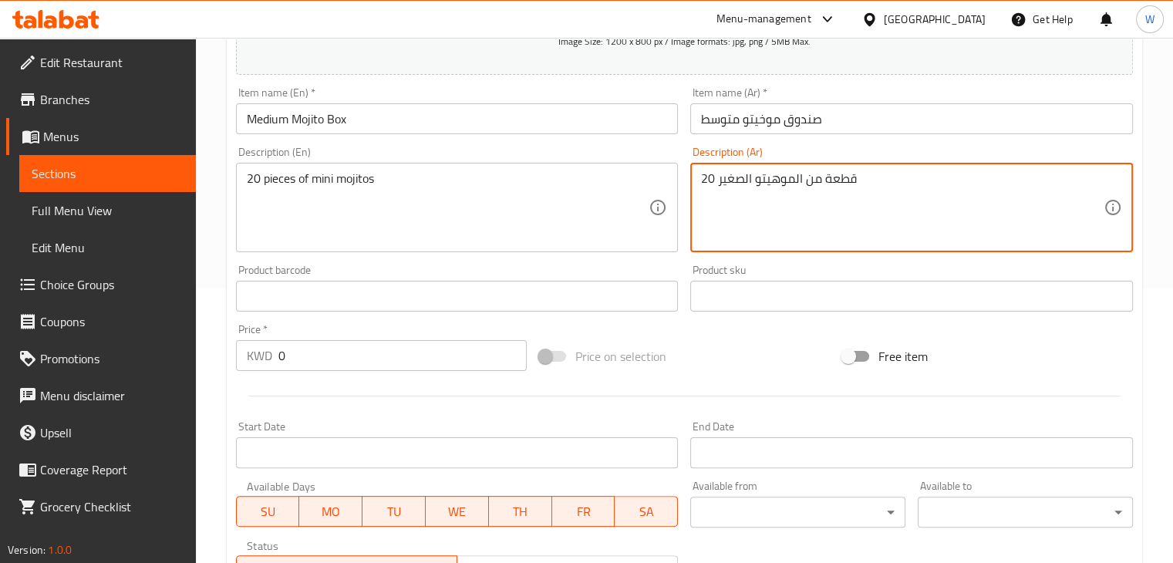
scroll to position [278, 0]
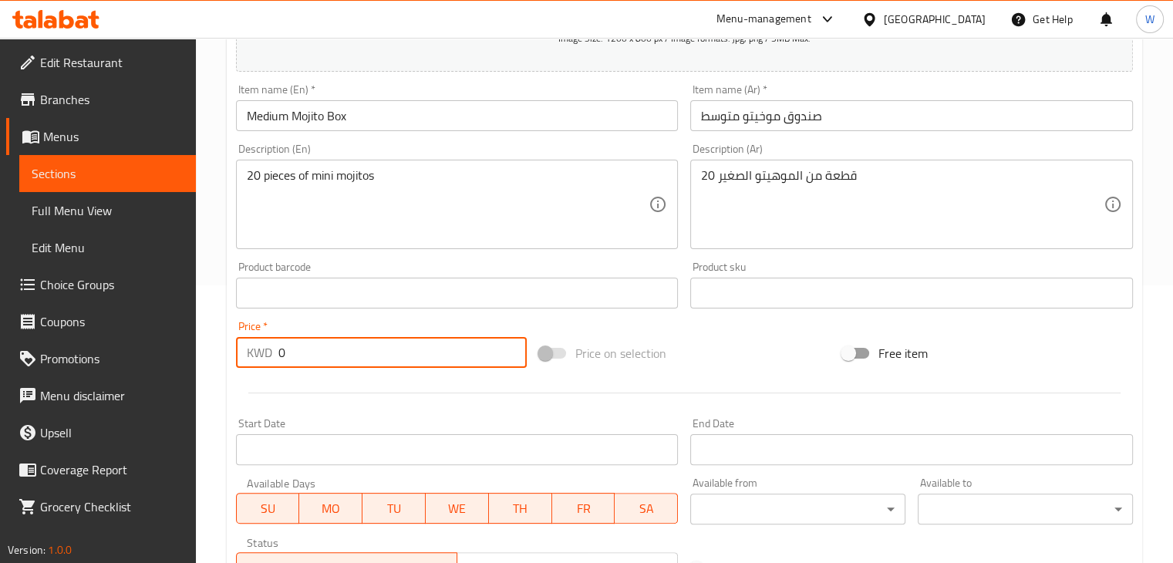
click at [354, 364] on input "0" at bounding box center [402, 352] width 248 height 31
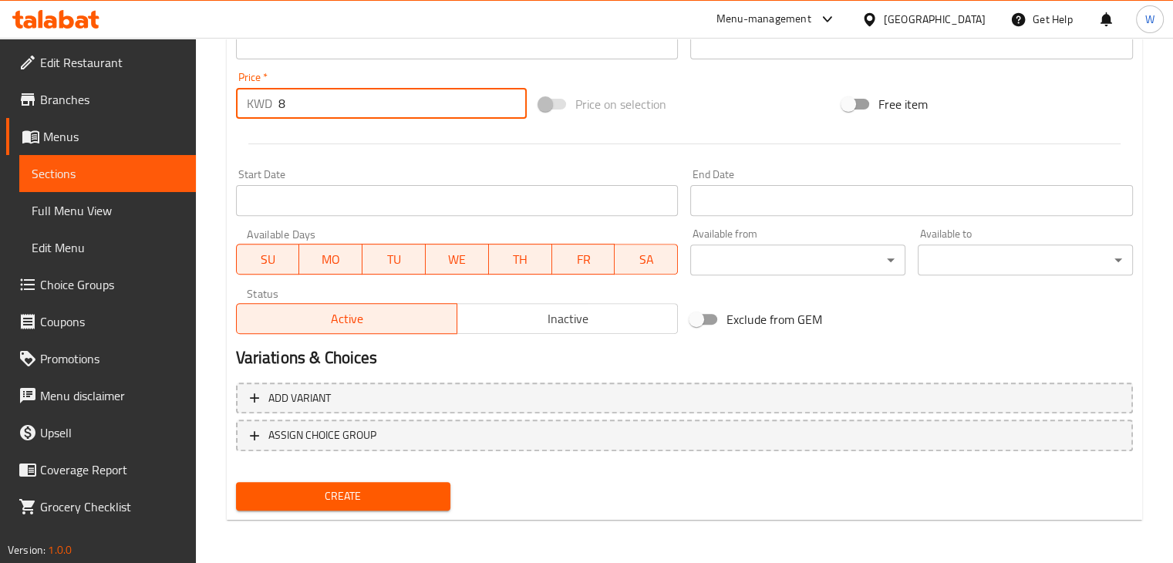
type input "8"
click at [329, 491] on span "Create" at bounding box center [343, 496] width 190 height 19
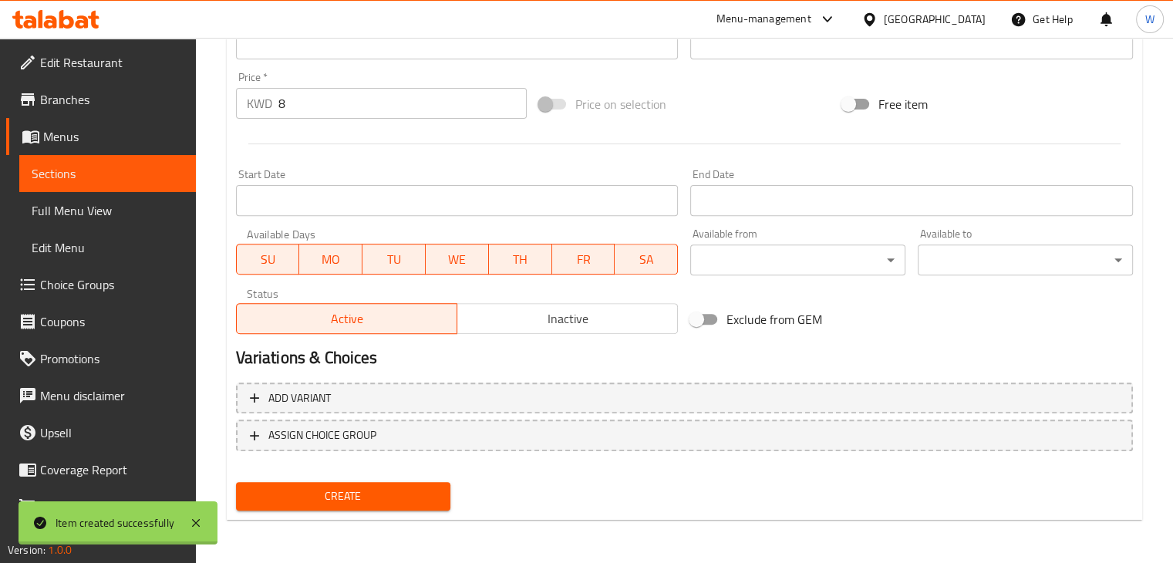
type input "0"
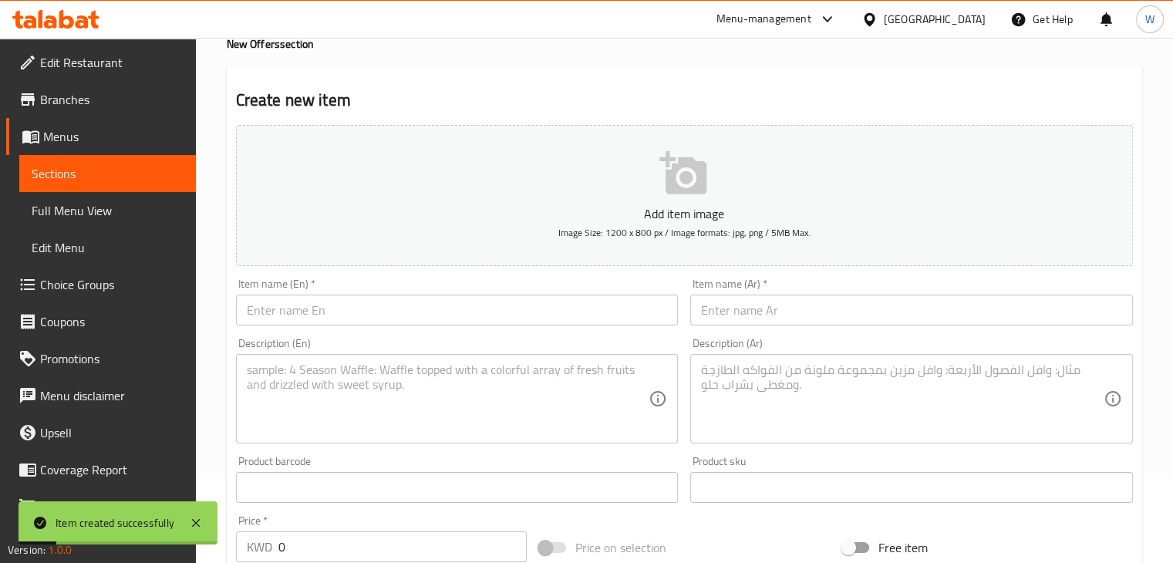
scroll to position [0, 0]
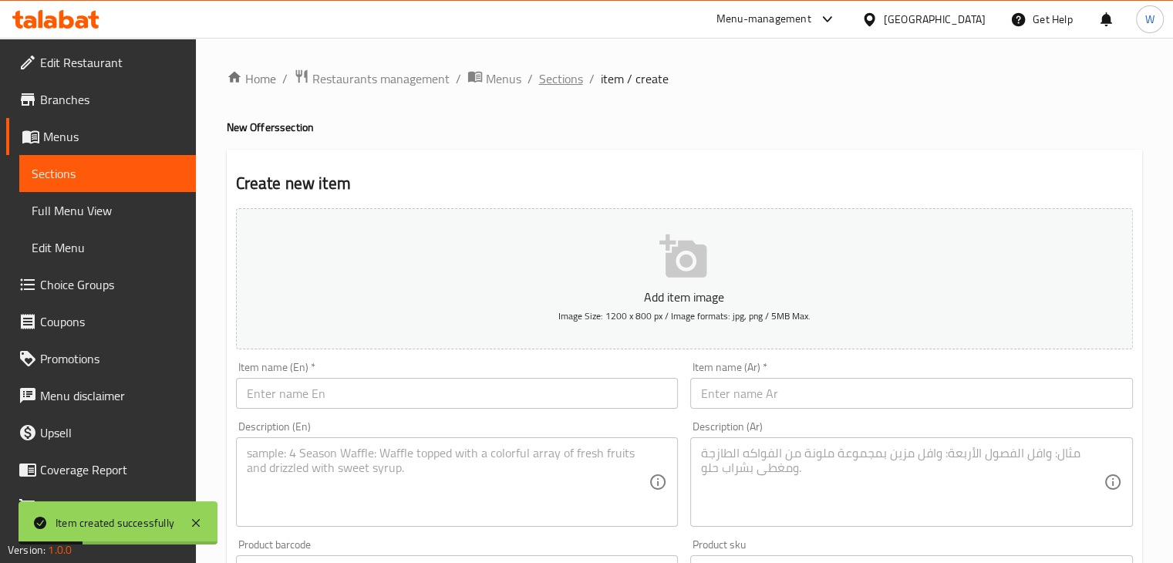
click at [543, 77] on span "Sections" at bounding box center [561, 78] width 44 height 19
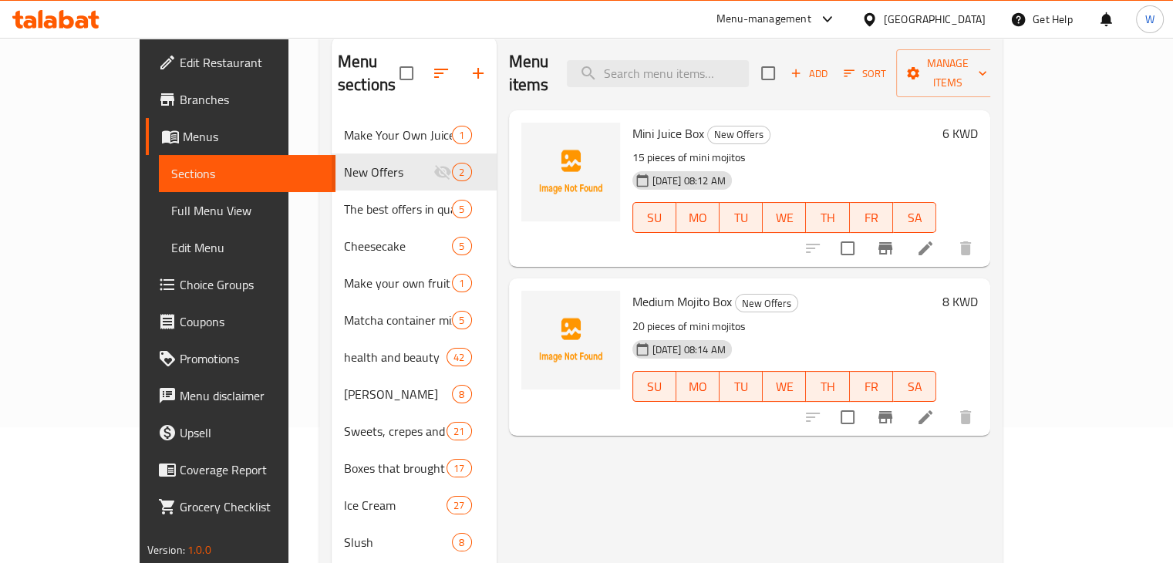
scroll to position [143, 0]
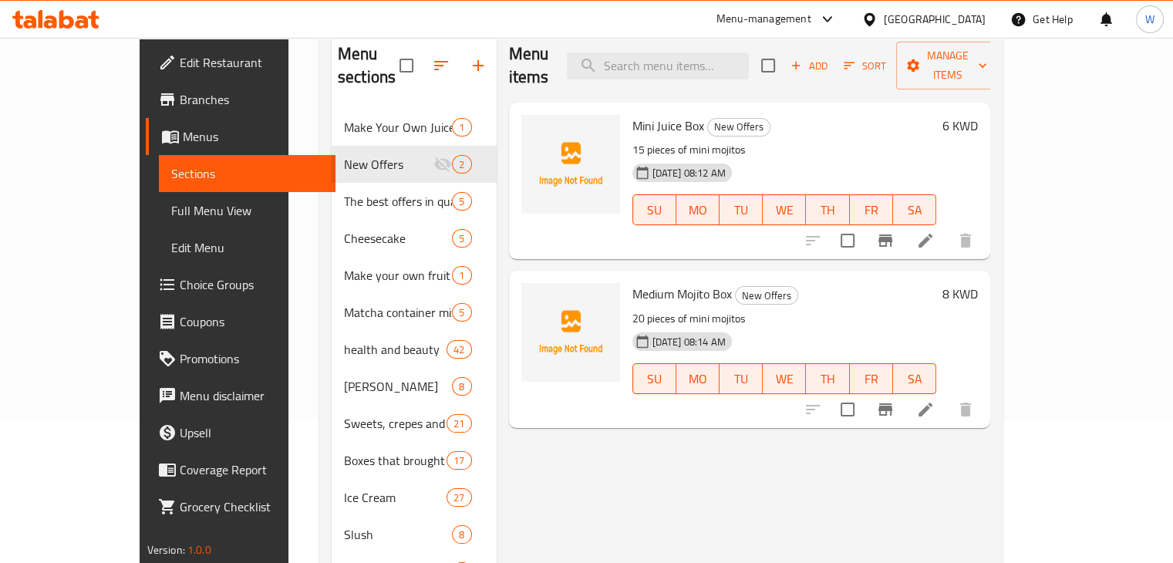
click at [947, 396] on li at bounding box center [925, 410] width 43 height 28
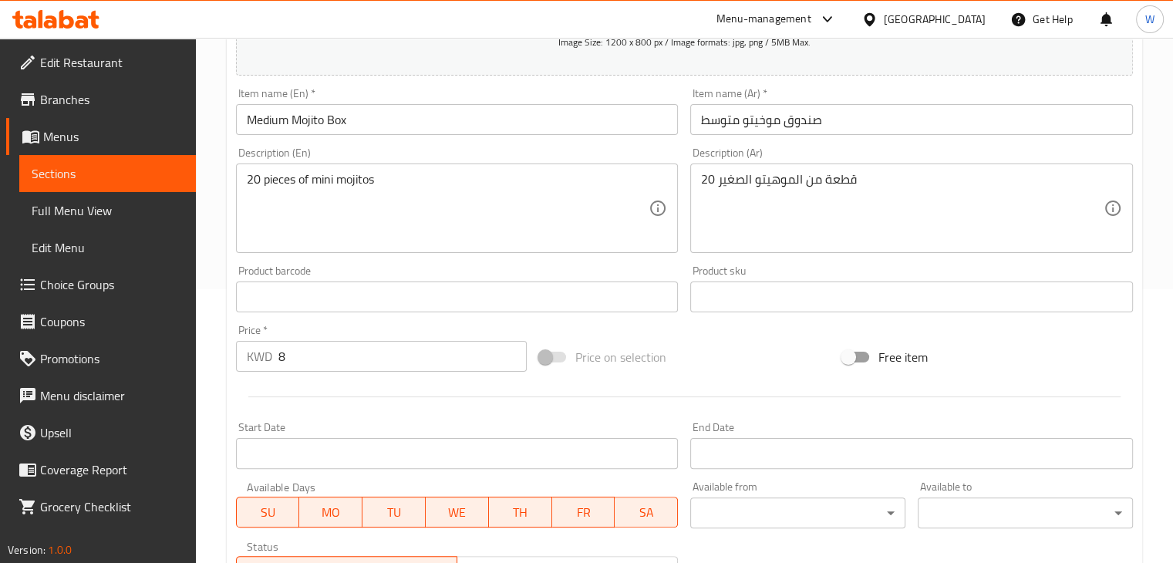
scroll to position [278, 0]
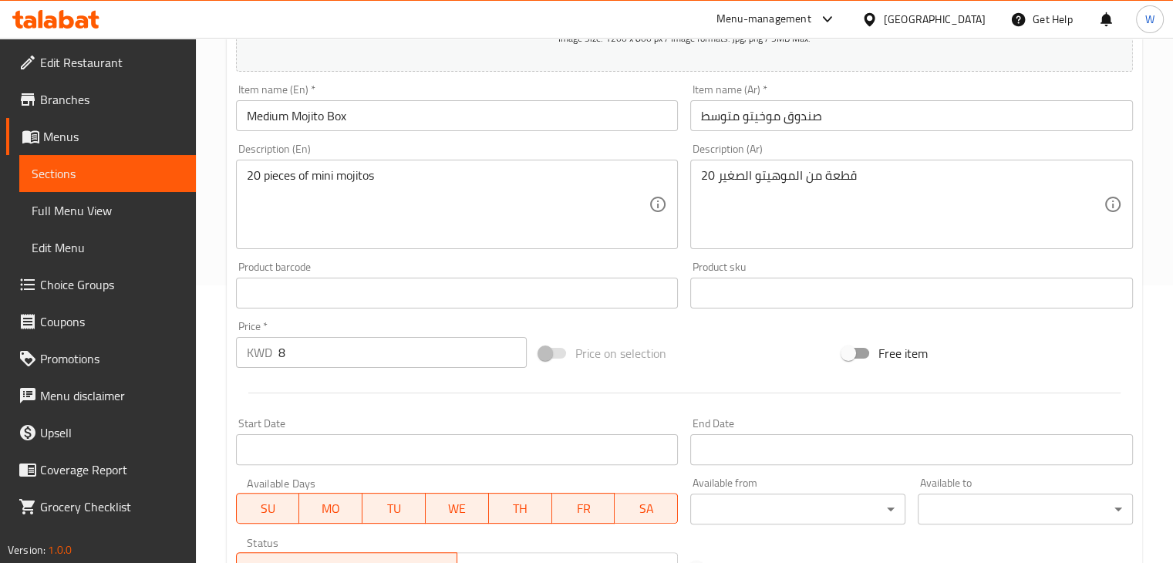
click at [339, 356] on input "8" at bounding box center [402, 352] width 248 height 31
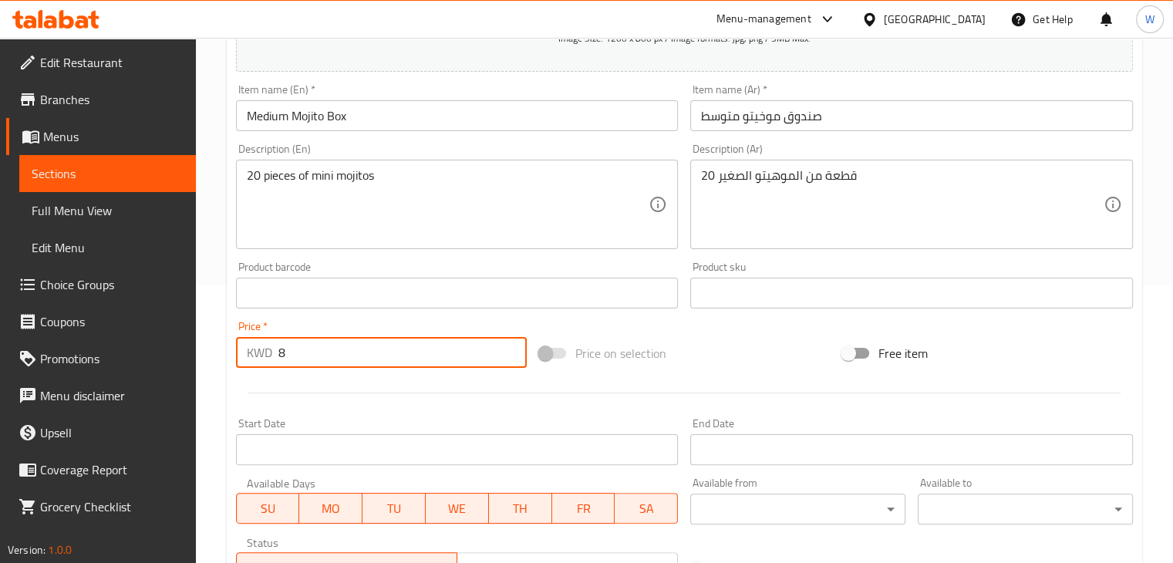
click at [339, 356] on input "8" at bounding box center [402, 352] width 248 height 31
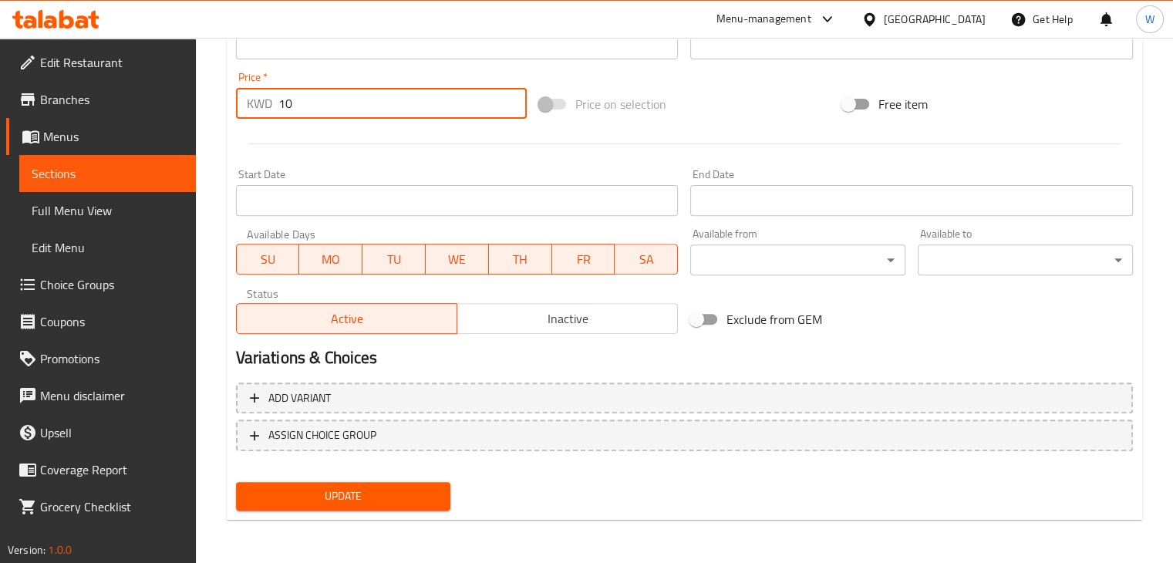
type input "10"
click at [356, 497] on span "Update" at bounding box center [343, 496] width 190 height 19
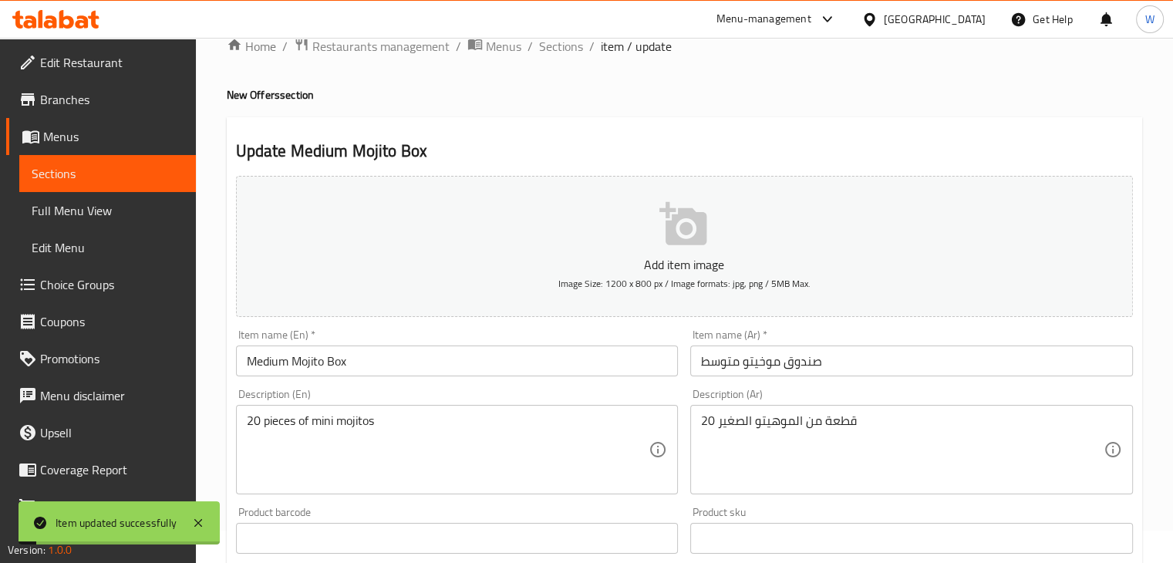
scroll to position [0, 0]
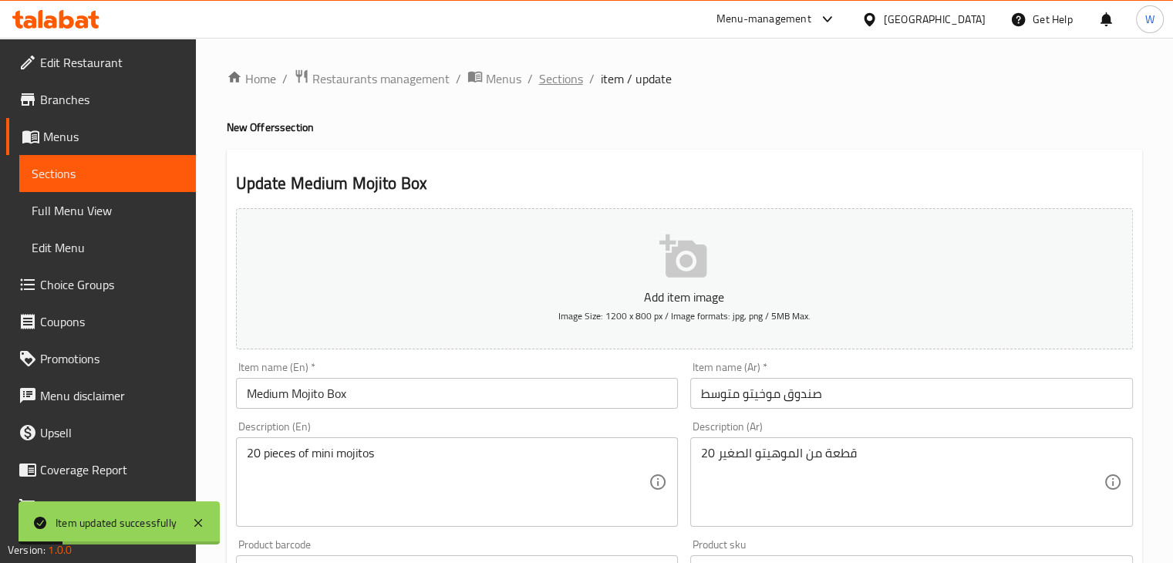
click at [570, 84] on span "Sections" at bounding box center [561, 78] width 44 height 19
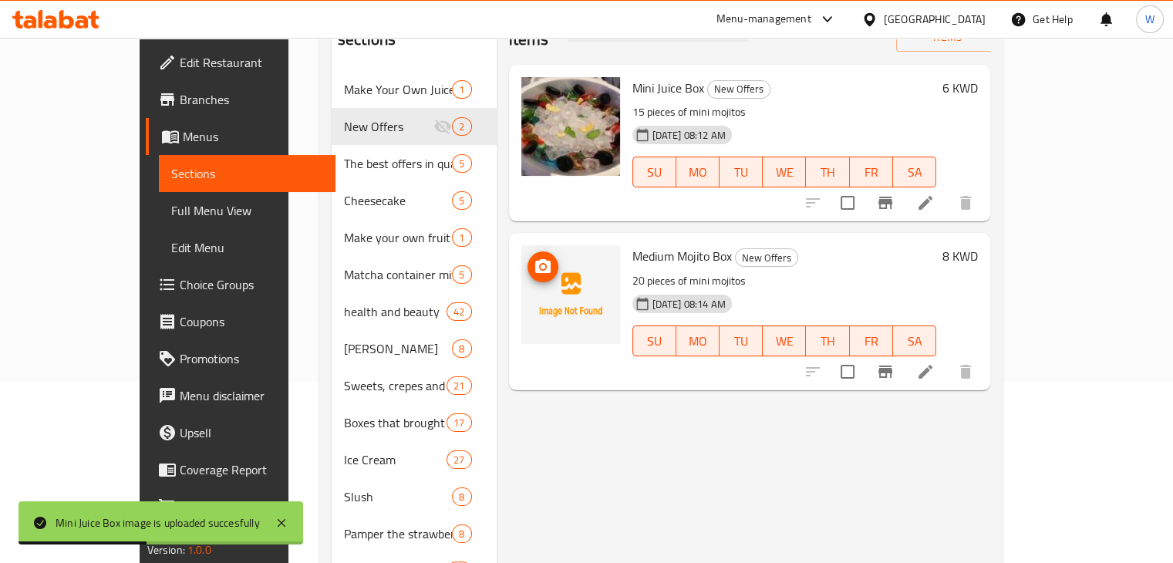
scroll to position [154, 0]
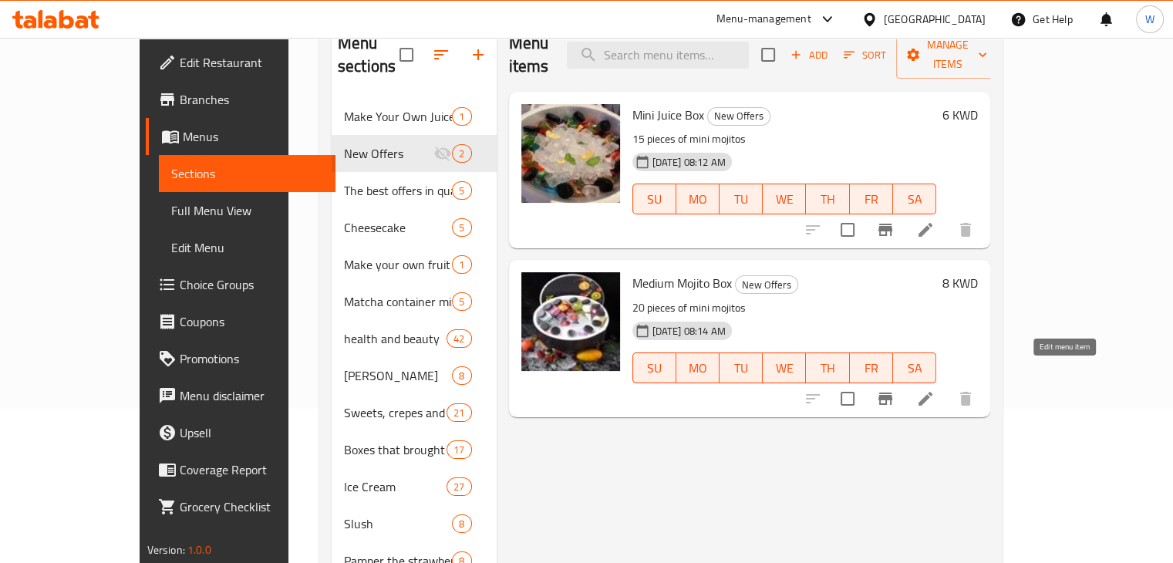
click at [935, 389] on icon at bounding box center [925, 398] width 19 height 19
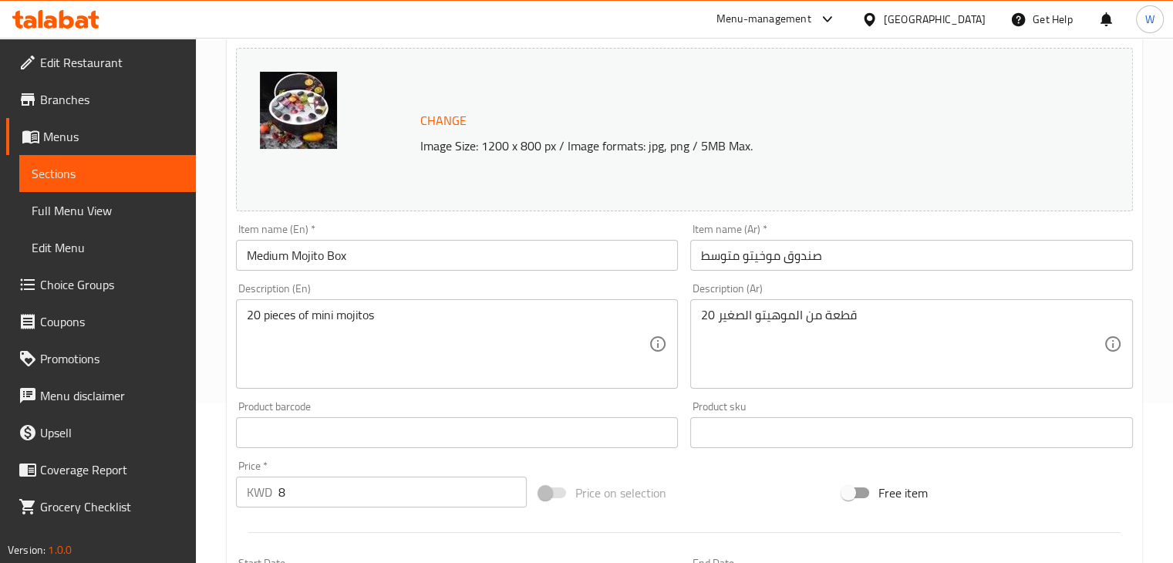
scroll to position [308, 0]
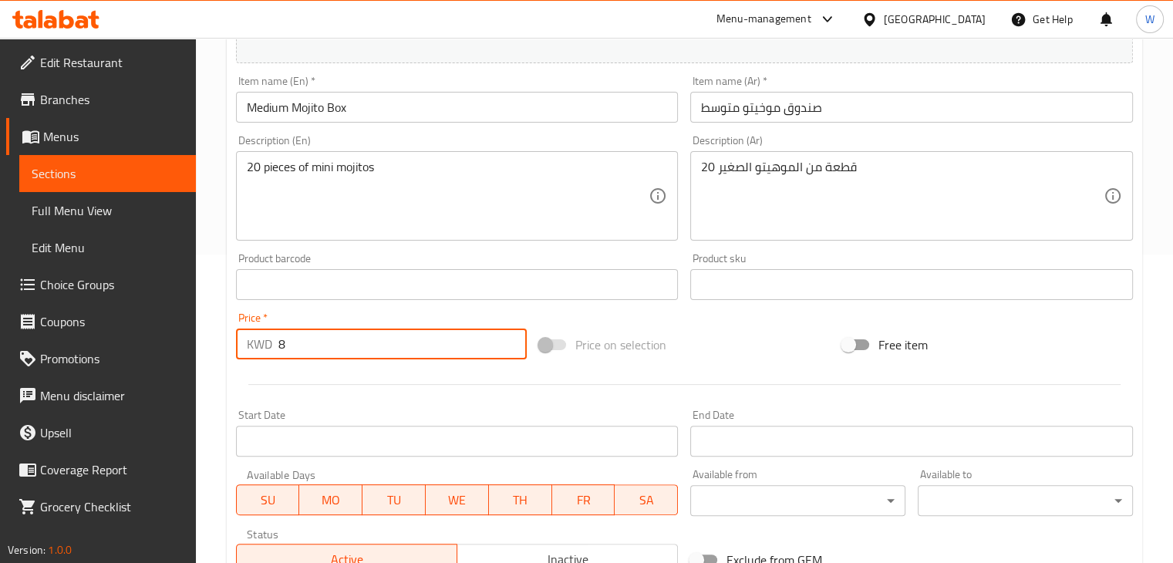
click at [308, 353] on input "8" at bounding box center [402, 344] width 248 height 31
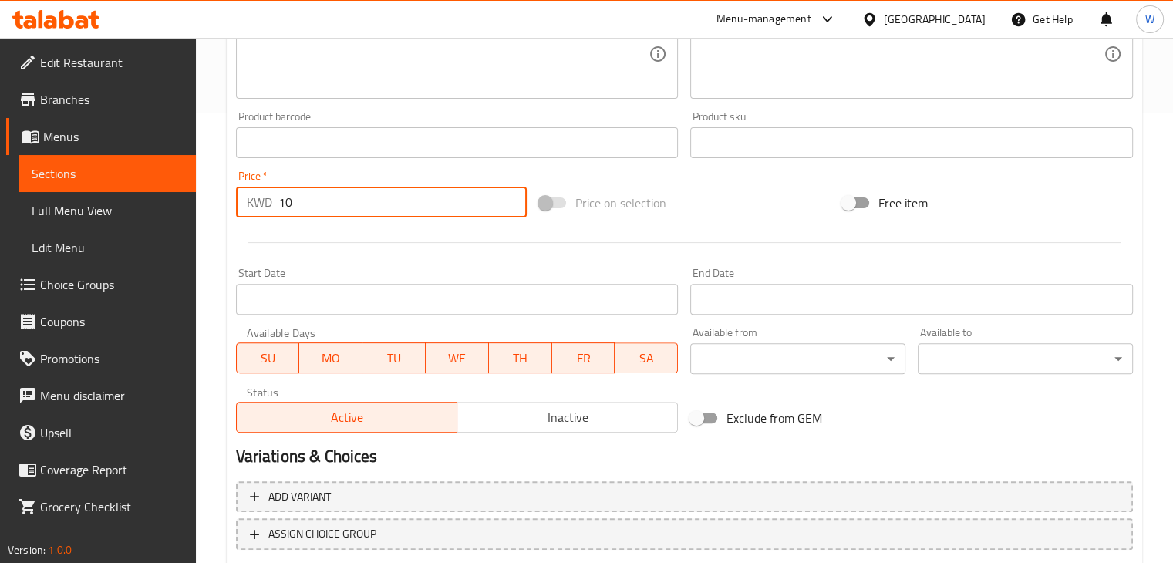
scroll to position [548, 0]
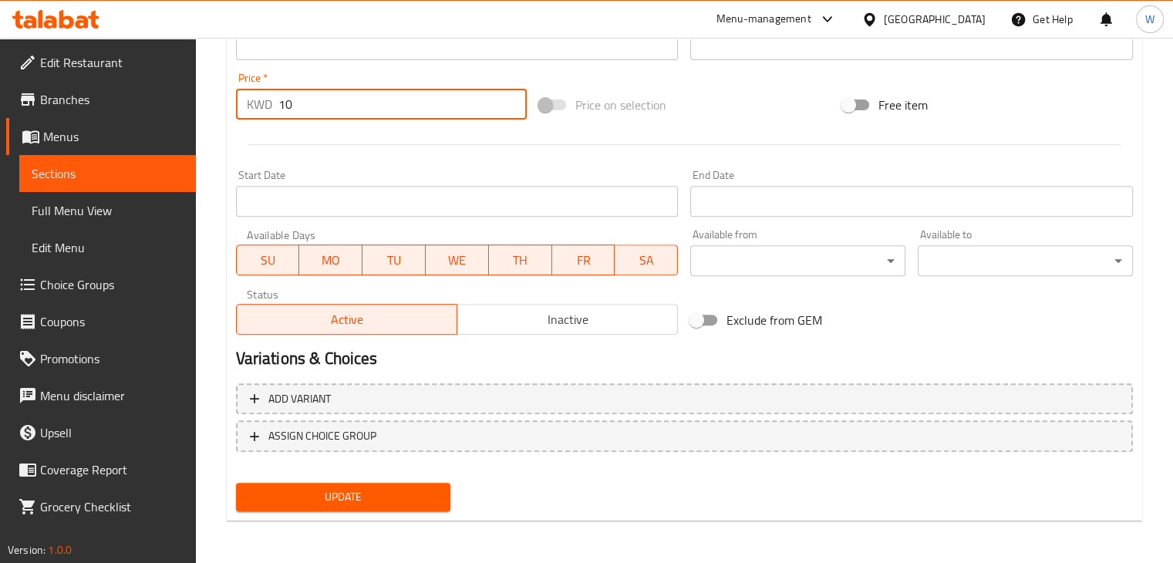
type input "10"
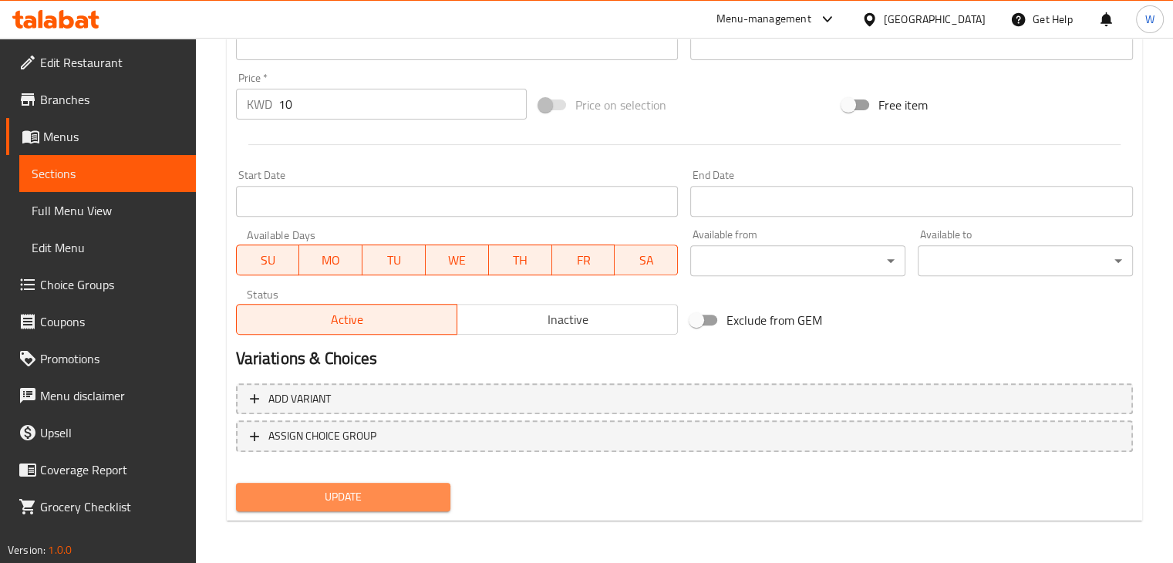
click at [303, 488] on span "Update" at bounding box center [343, 496] width 190 height 19
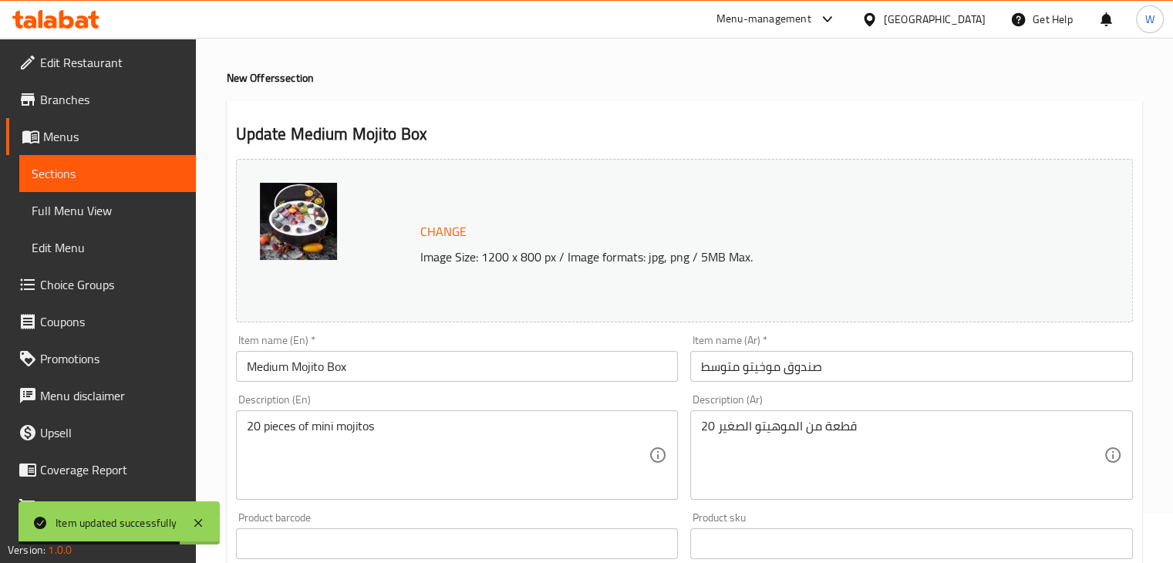
scroll to position [0, 0]
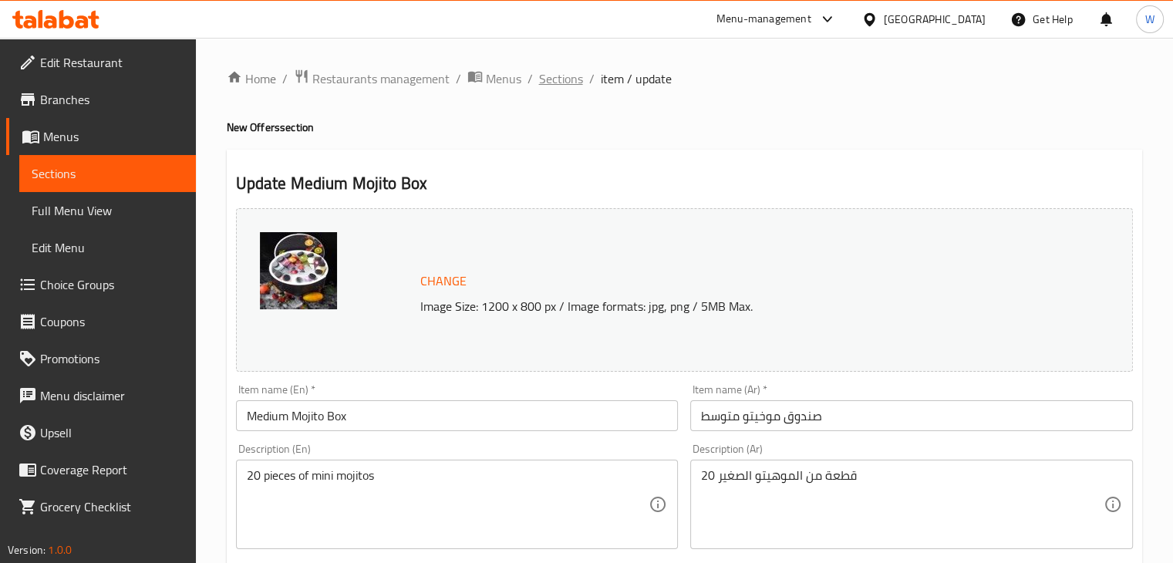
click at [560, 81] on span "Sections" at bounding box center [561, 78] width 44 height 19
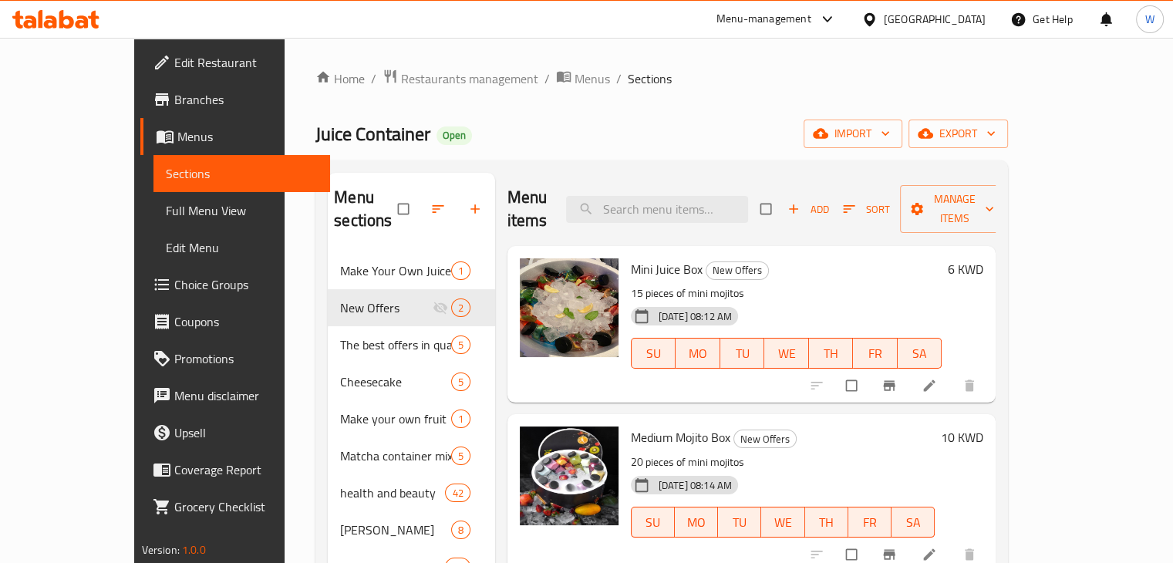
click at [631, 426] on span "Medium Mojito Box" at bounding box center [680, 437] width 99 height 23
copy h6 "Medium Mojito Box"
